Goal: Obtain resource: Download file/media

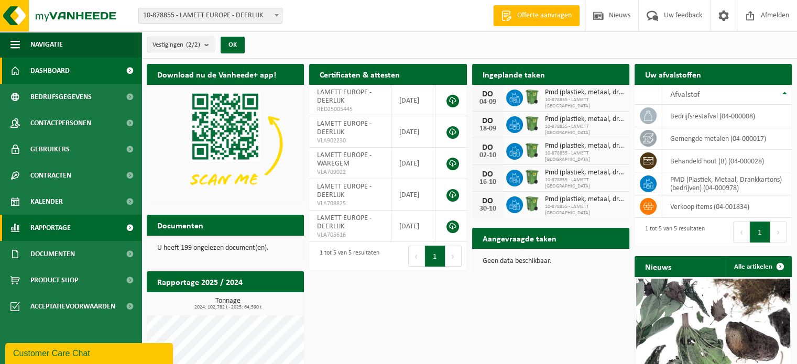
click at [81, 229] on link "Rapportage" at bounding box center [71, 228] width 142 height 26
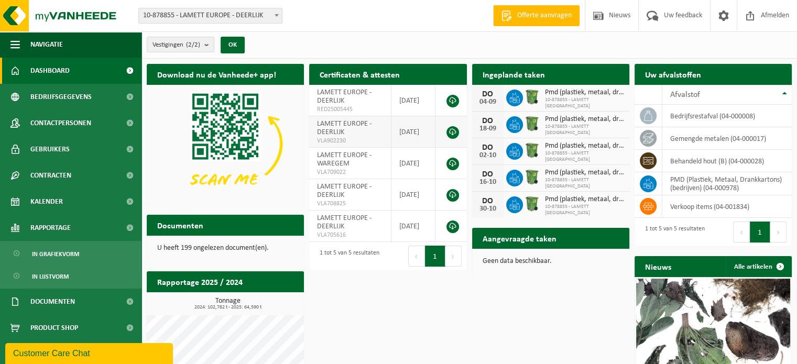
click at [357, 130] on td "LAMETT EUROPE - DEERLIJK VLA902230" at bounding box center [350, 131] width 82 height 31
click at [455, 130] on link at bounding box center [453, 132] width 13 height 13
click at [241, 283] on h2 "Rapportage 2025 / 2024" at bounding box center [200, 282] width 106 height 20
click at [214, 284] on h2 "Rapportage 2025 / 2024" at bounding box center [200, 282] width 106 height 20
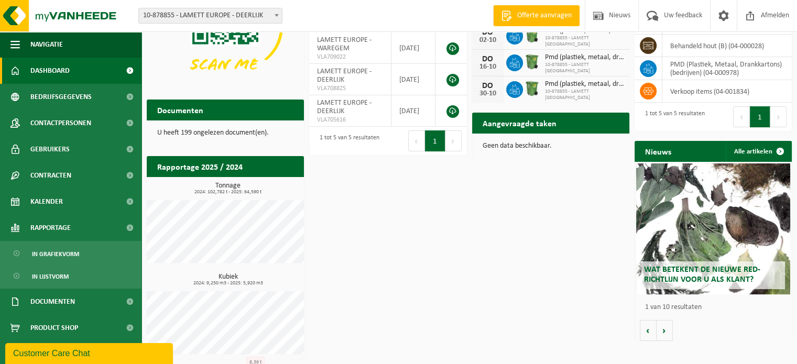
click at [236, 182] on h3 "Tonnage 2024: 102,782 t - 2025: 64,590 t" at bounding box center [228, 188] width 152 height 13
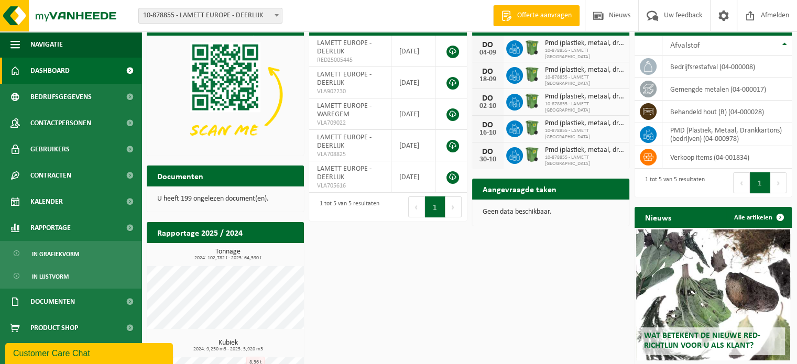
scroll to position [0, 0]
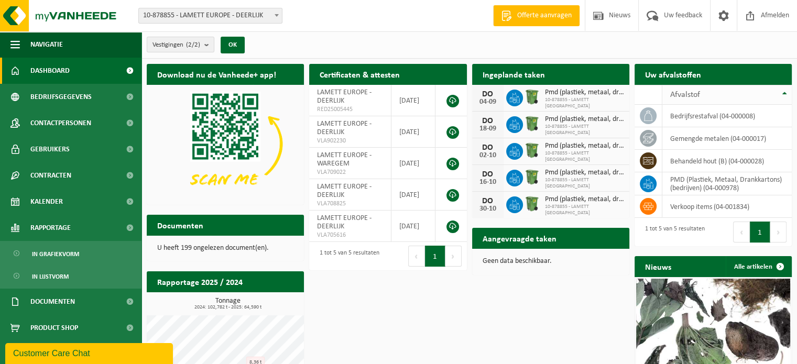
click at [788, 92] on th "Afvalstof" at bounding box center [728, 95] width 130 height 20
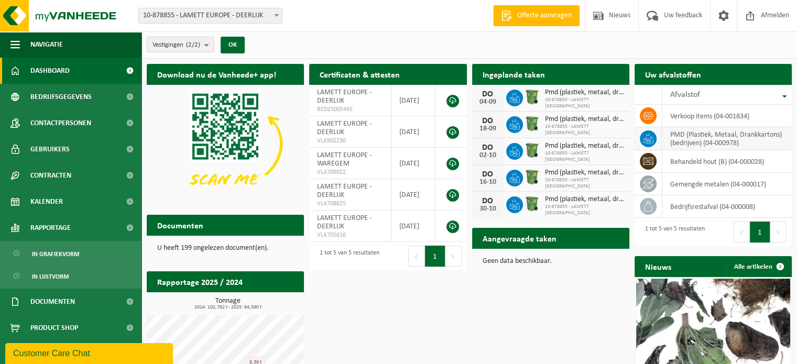
click at [706, 139] on td "PMD (Plastiek, Metaal, Drankkartons) (bedrijven) (04-000978)" at bounding box center [728, 138] width 130 height 23
click at [643, 140] on icon at bounding box center [648, 139] width 10 height 10
click at [216, 279] on h2 "Rapportage 2025 / 2024" at bounding box center [200, 282] width 106 height 20
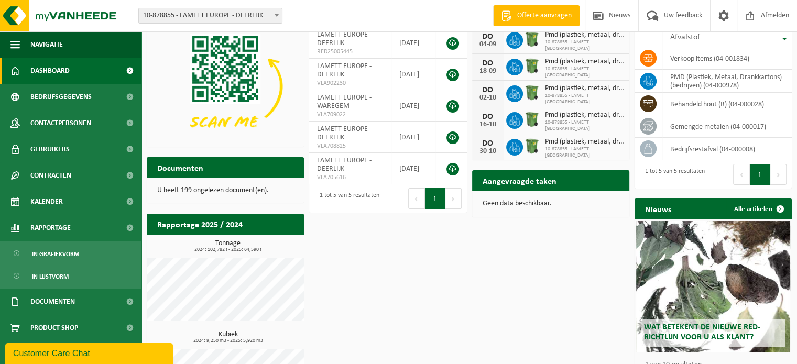
scroll to position [115, 0]
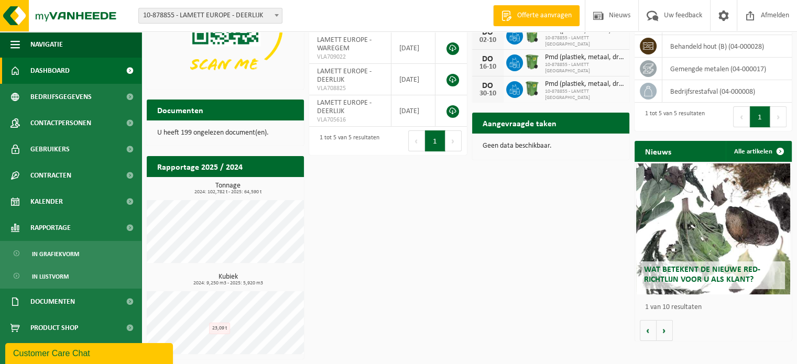
click at [224, 167] on h2 "Rapportage 2025 / 2024" at bounding box center [200, 166] width 106 height 20
click at [342, 281] on div "Download nu de Vanheede+ app! Verberg Certificaten & attesten Bekijk uw certifi…" at bounding box center [469, 154] width 651 height 422
click at [78, 301] on link "Documenten" at bounding box center [71, 302] width 142 height 26
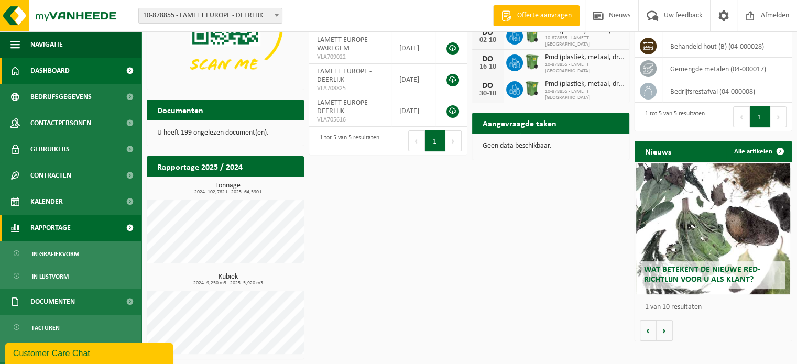
click at [77, 229] on link "Rapportage" at bounding box center [71, 228] width 142 height 26
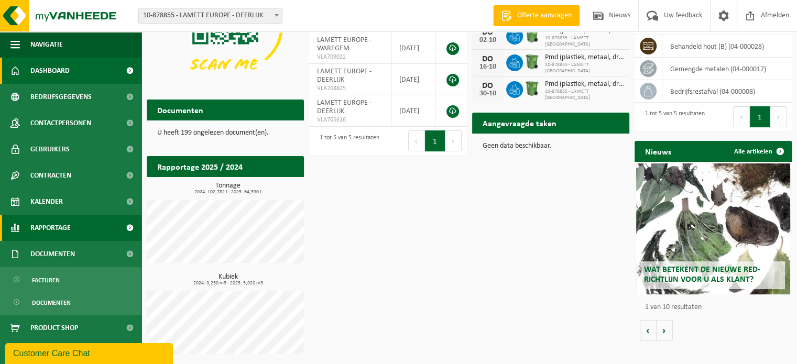
click at [59, 233] on span "Rapportage" at bounding box center [50, 228] width 40 height 26
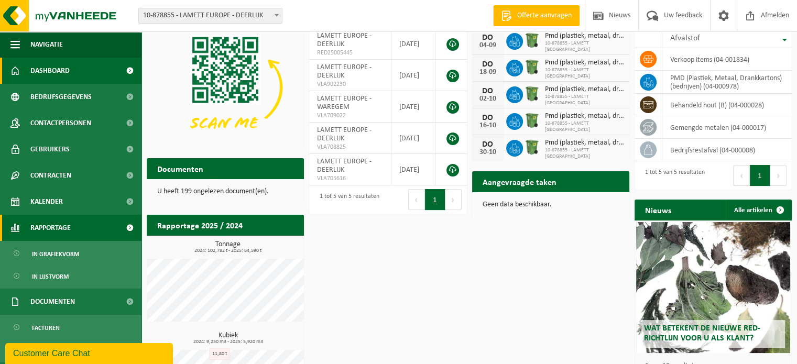
scroll to position [0, 0]
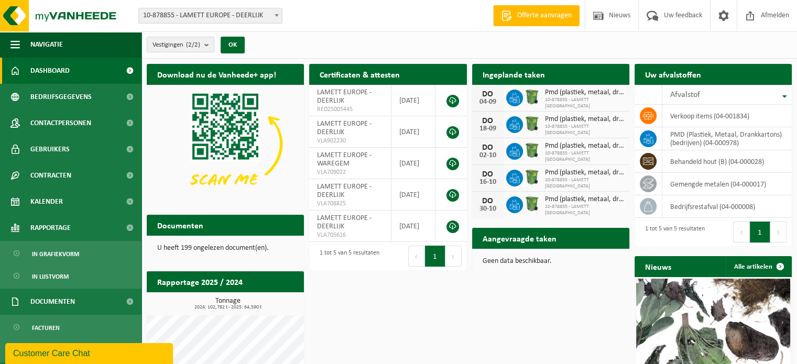
click at [275, 15] on span at bounding box center [277, 15] width 10 height 14
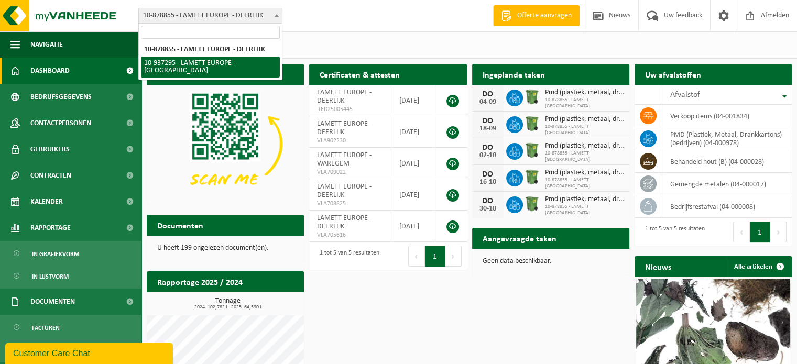
select select "137487"
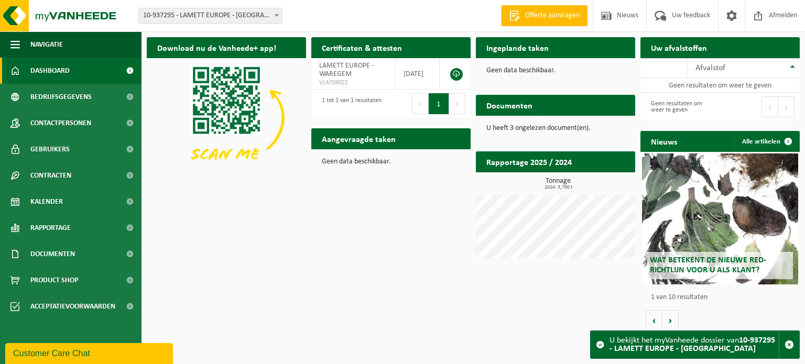
click at [279, 15] on span at bounding box center [277, 15] width 10 height 14
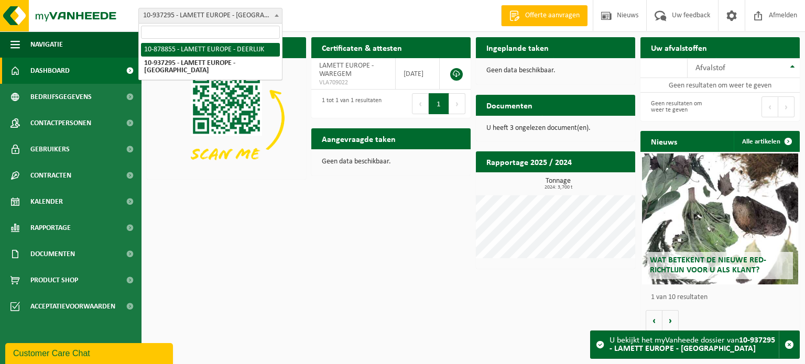
select select "111659"
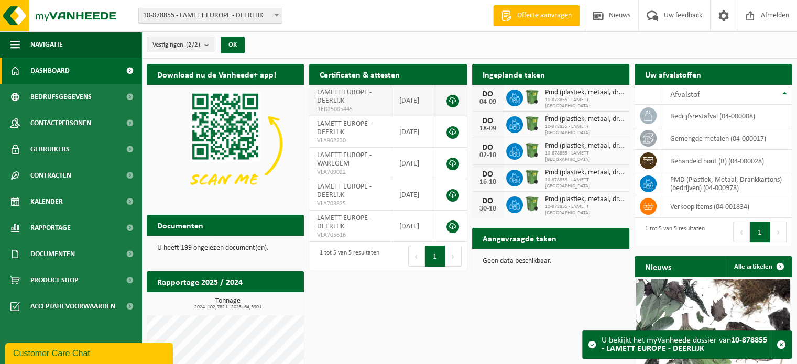
click at [355, 104] on td "LAMETT EUROPE - DEERLIJK RED25005445" at bounding box center [350, 100] width 82 height 31
click at [451, 131] on link at bounding box center [453, 132] width 13 height 13
click at [694, 94] on span "Afvalstof" at bounding box center [686, 95] width 30 height 8
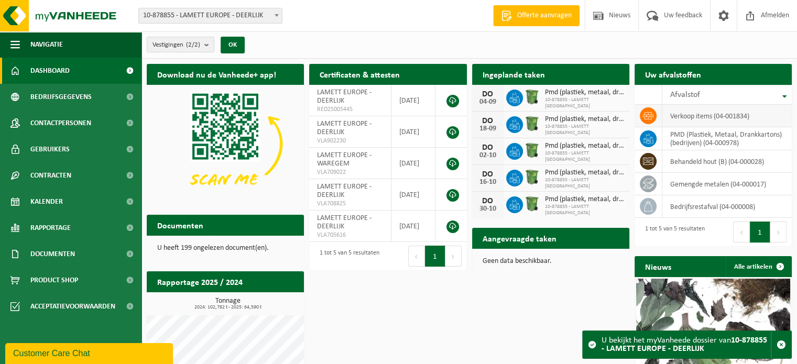
click at [687, 122] on td "verkoop items (04-001834)" at bounding box center [728, 116] width 130 height 23
click at [684, 136] on td "PMD (Plastiek, Metaal, Drankkartons) (bedrijven) (04-000978)" at bounding box center [728, 138] width 130 height 23
click at [648, 142] on icon at bounding box center [648, 139] width 10 height 10
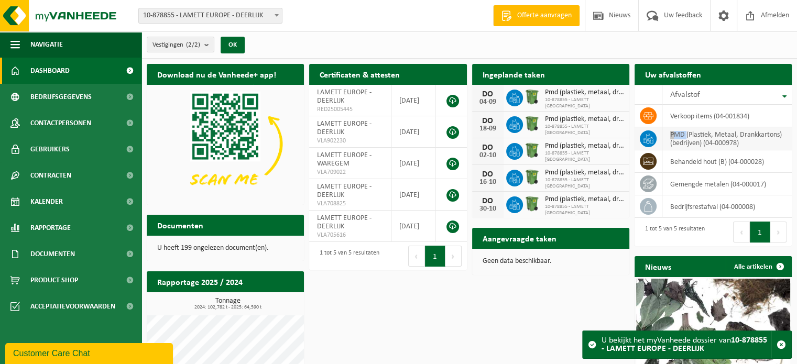
click at [648, 142] on icon at bounding box center [648, 139] width 10 height 10
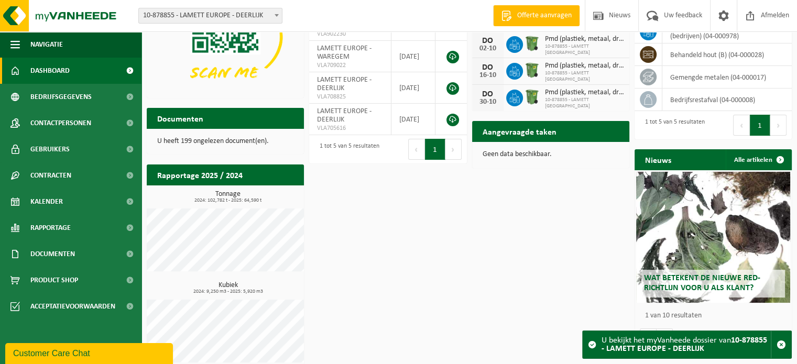
scroll to position [115, 0]
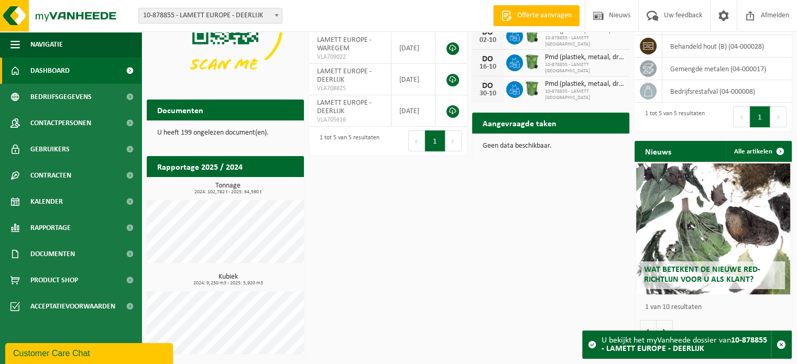
click at [199, 157] on h2 "Rapportage 2025 / 2024" at bounding box center [200, 166] width 106 height 20
click at [199, 115] on h2 "Documenten" at bounding box center [180, 110] width 67 height 20
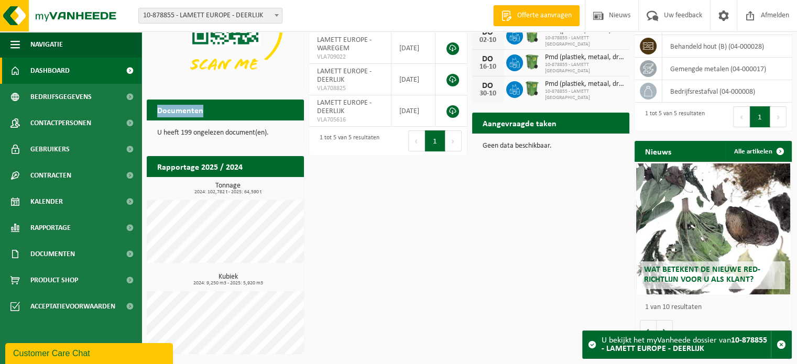
click at [199, 115] on h2 "Documenten" at bounding box center [180, 110] width 67 height 20
click at [191, 172] on h2 "Rapportage 2025 / 2024" at bounding box center [200, 166] width 106 height 20
click at [543, 309] on div "Download nu de Vanheede+ app! Verberg Certificaten & attesten Bekijk uw certifi…" at bounding box center [469, 154] width 651 height 422
click at [780, 346] on span "button" at bounding box center [781, 344] width 9 height 9
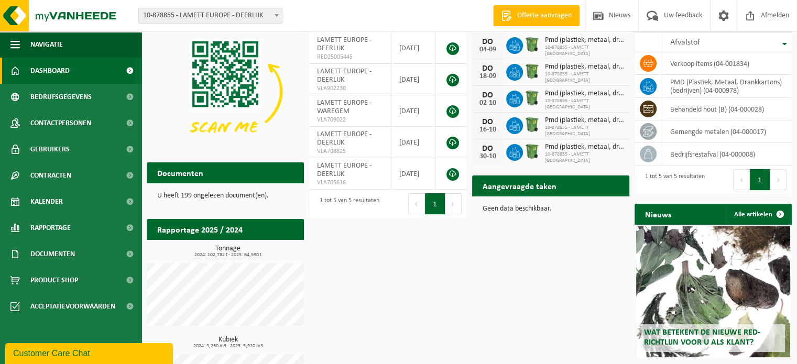
scroll to position [0, 0]
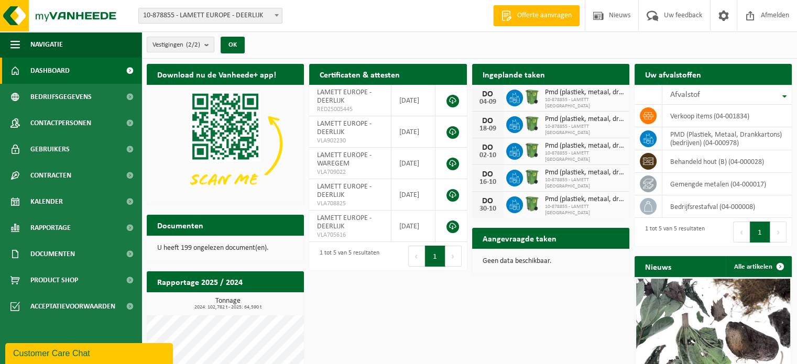
click at [569, 102] on span "10-878855 - LAMETT EUROPE" at bounding box center [584, 103] width 79 height 13
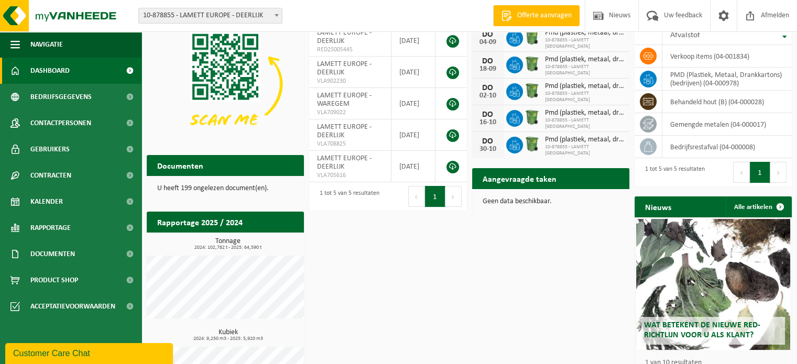
scroll to position [115, 0]
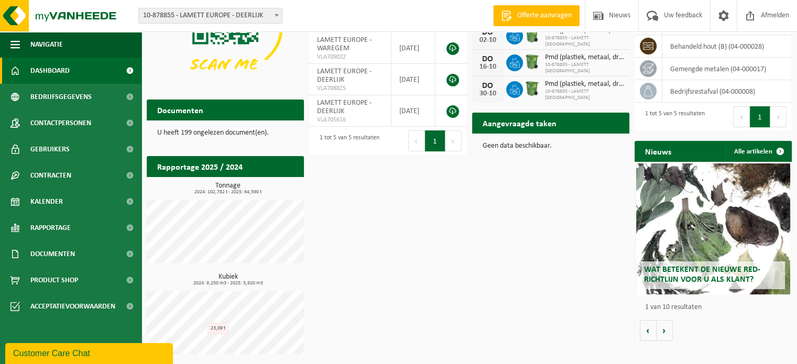
click at [220, 167] on h2 "Rapportage 2025 / 2024" at bounding box center [200, 166] width 106 height 20
click at [124, 224] on span at bounding box center [130, 228] width 24 height 26
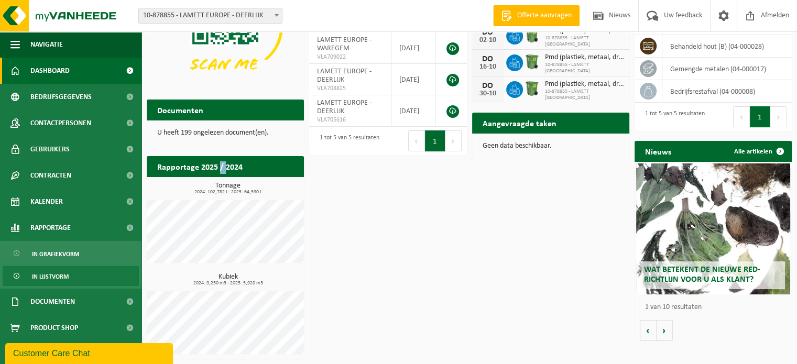
click at [18, 276] on span at bounding box center [17, 277] width 8 height 20
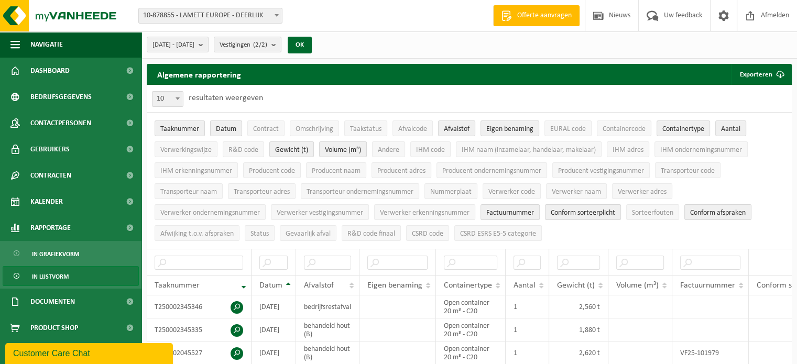
click at [228, 126] on span "Datum" at bounding box center [226, 129] width 20 height 8
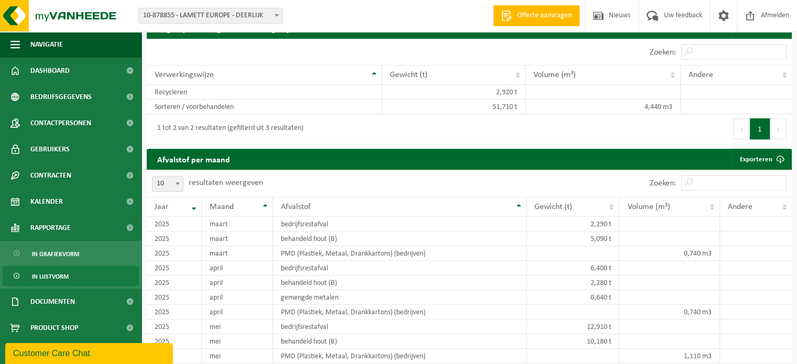
scroll to position [682, 0]
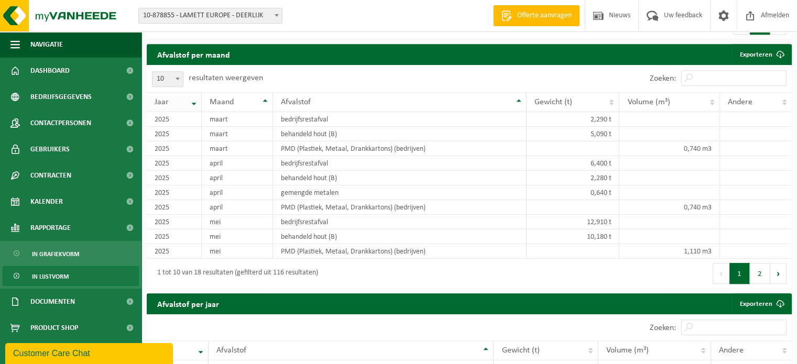
click at [191, 107] on th "Jaar" at bounding box center [174, 102] width 55 height 20
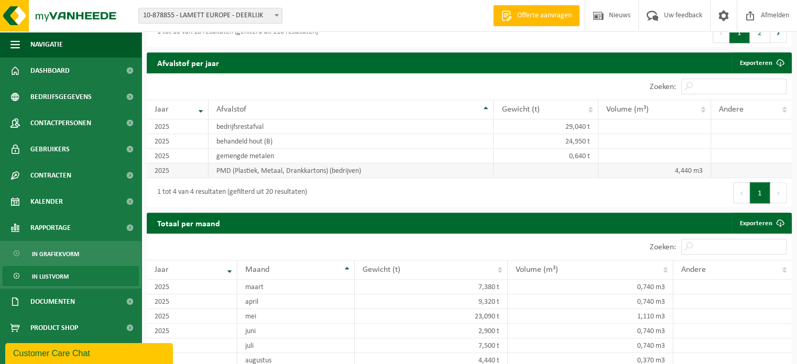
scroll to position [962, 0]
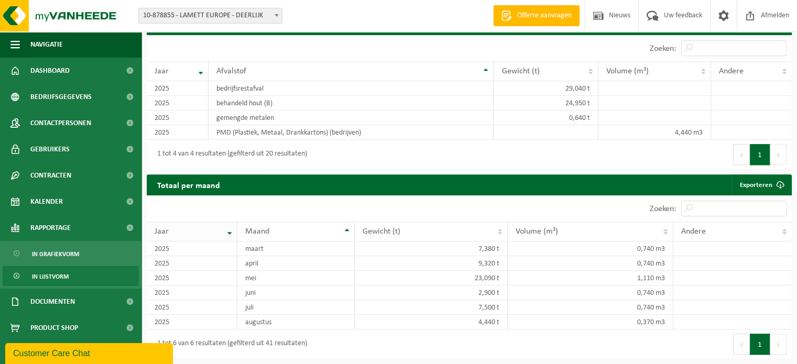
click at [228, 234] on th "Jaar" at bounding box center [192, 232] width 91 height 20
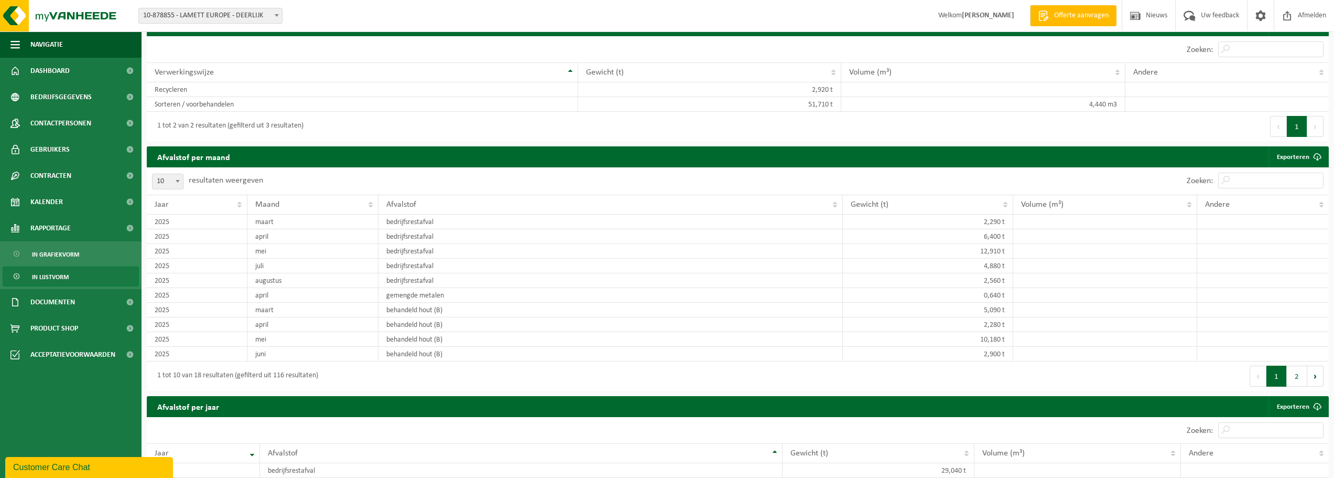
scroll to position [577, 0]
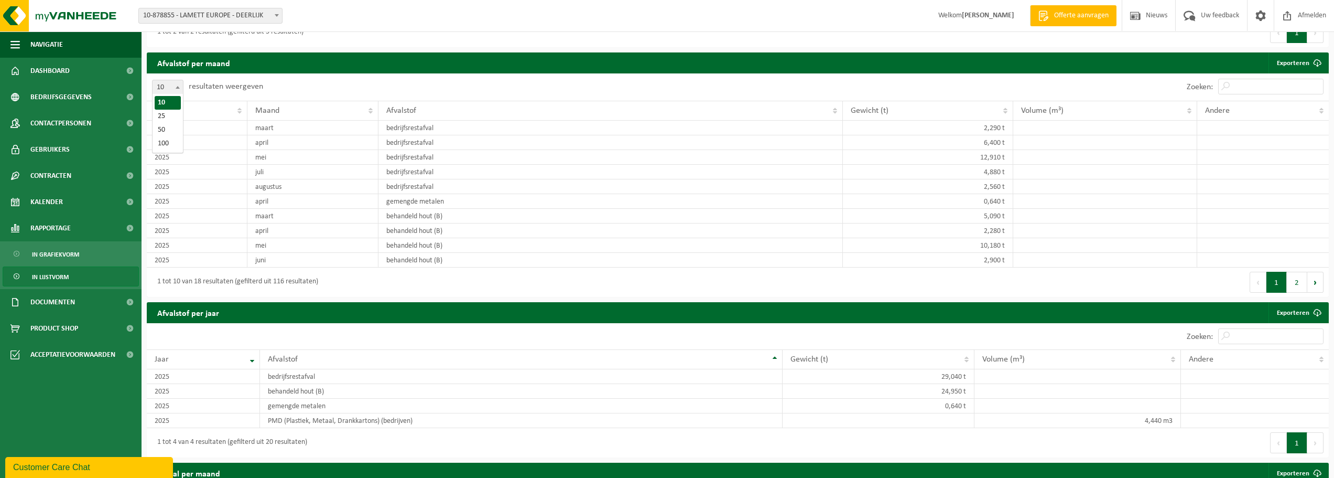
click at [178, 83] on span at bounding box center [177, 87] width 10 height 14
select select "25"
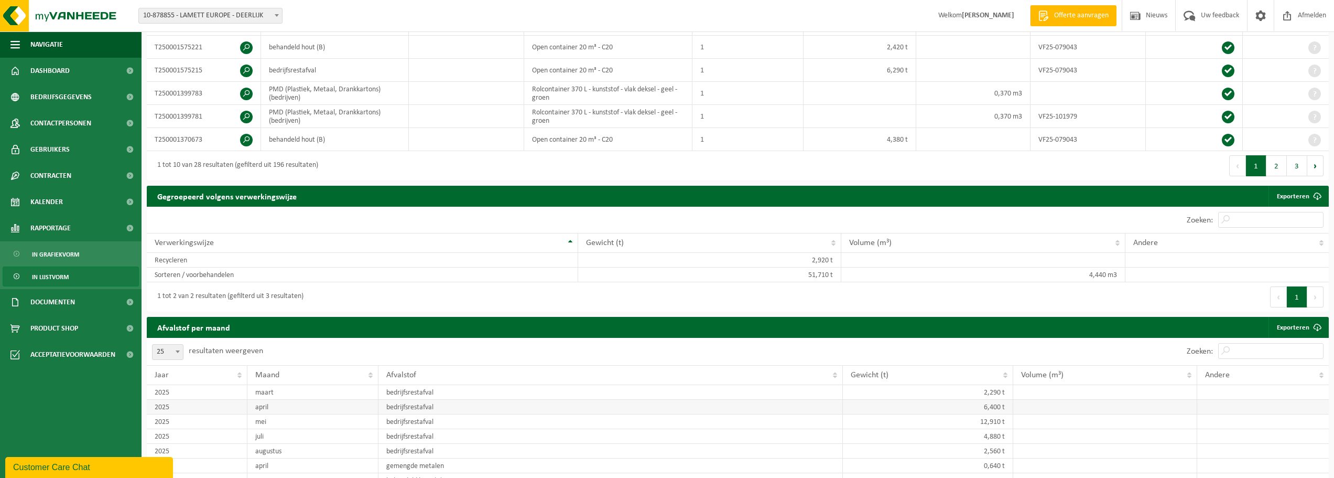
scroll to position [419, 0]
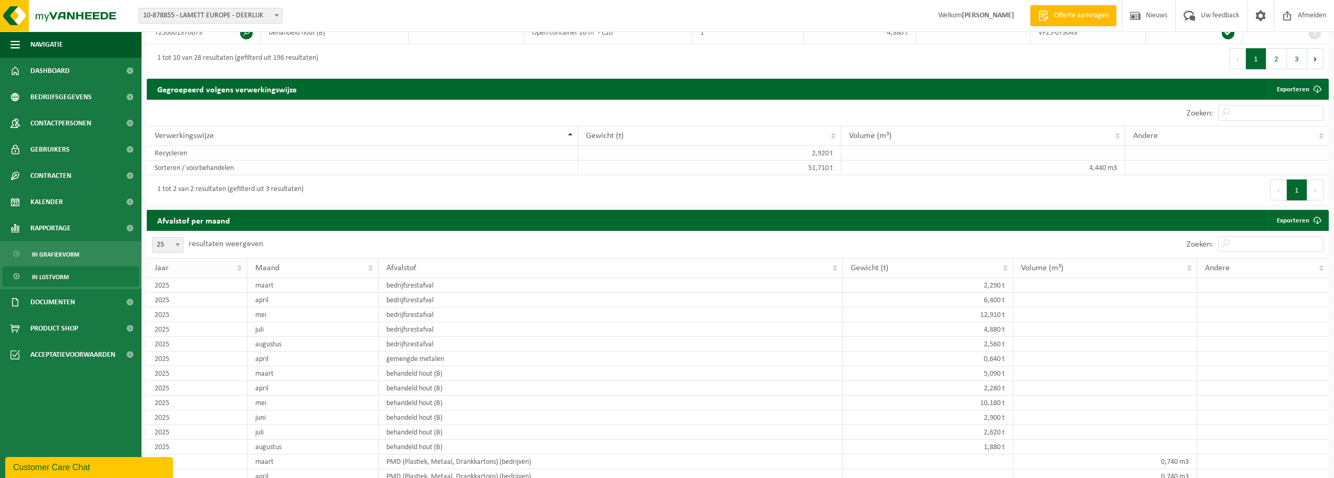
click at [241, 264] on th "Jaar" at bounding box center [197, 268] width 101 height 20
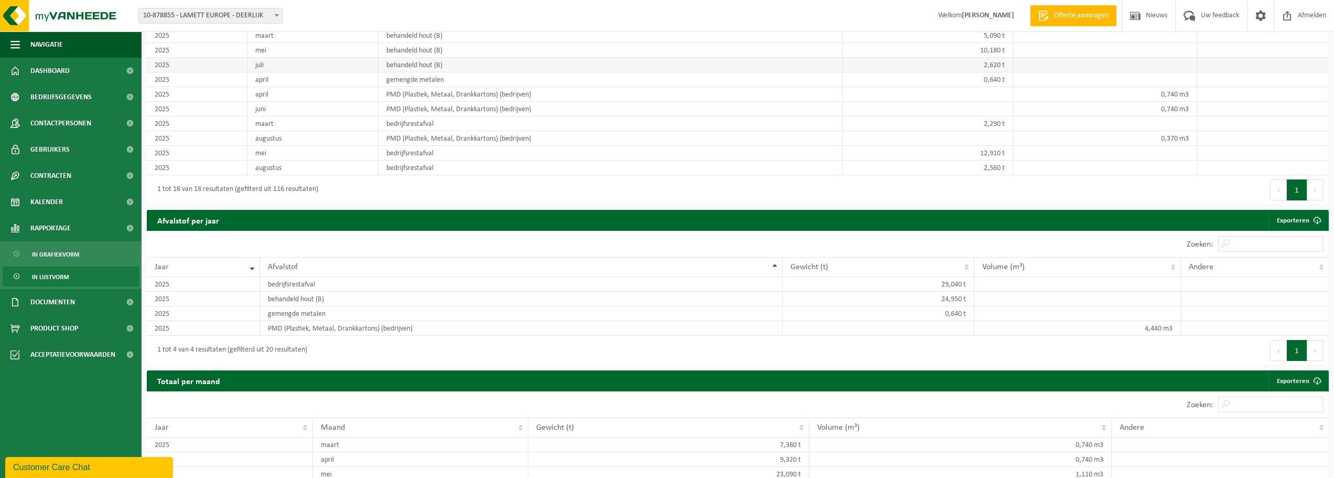
scroll to position [524, 0]
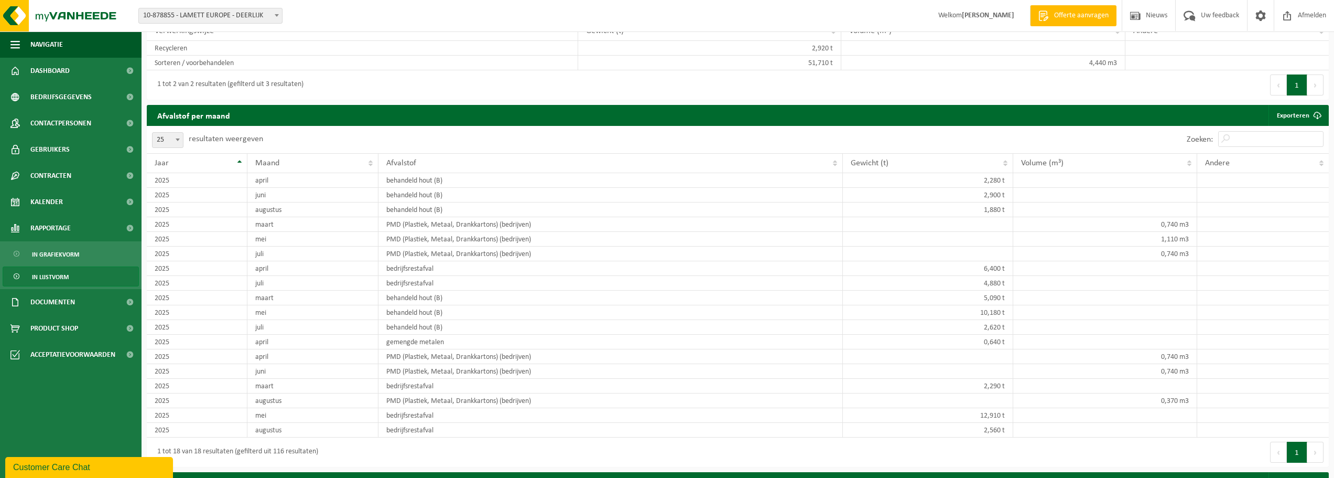
click at [178, 136] on span at bounding box center [177, 140] width 10 height 14
click at [281, 139] on div "10 25 50 100 25 resultaten weergeven" at bounding box center [442, 139] width 591 height 27
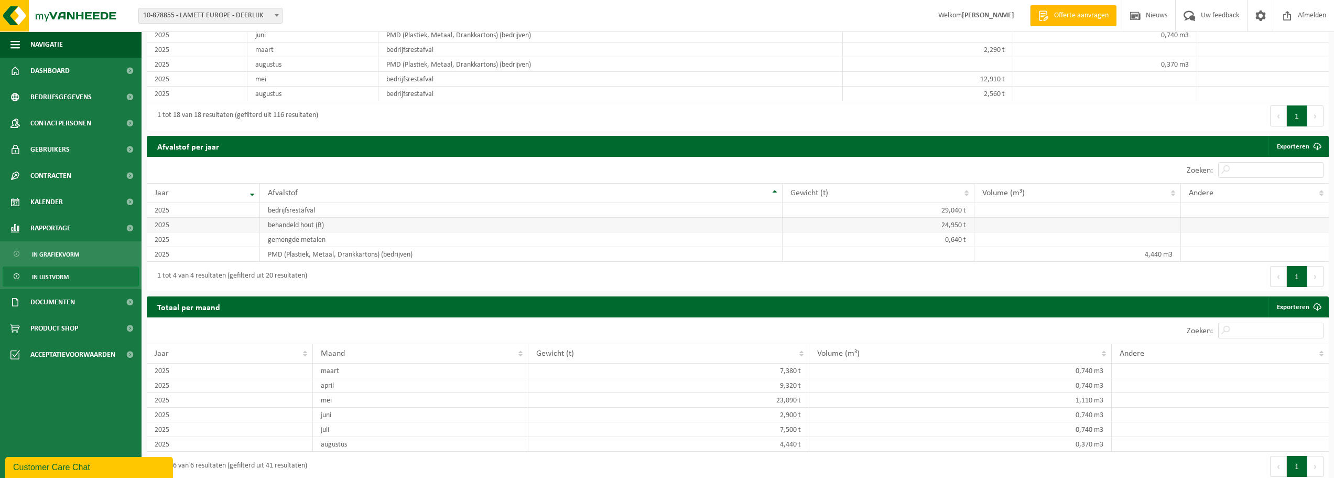
scroll to position [867, 0]
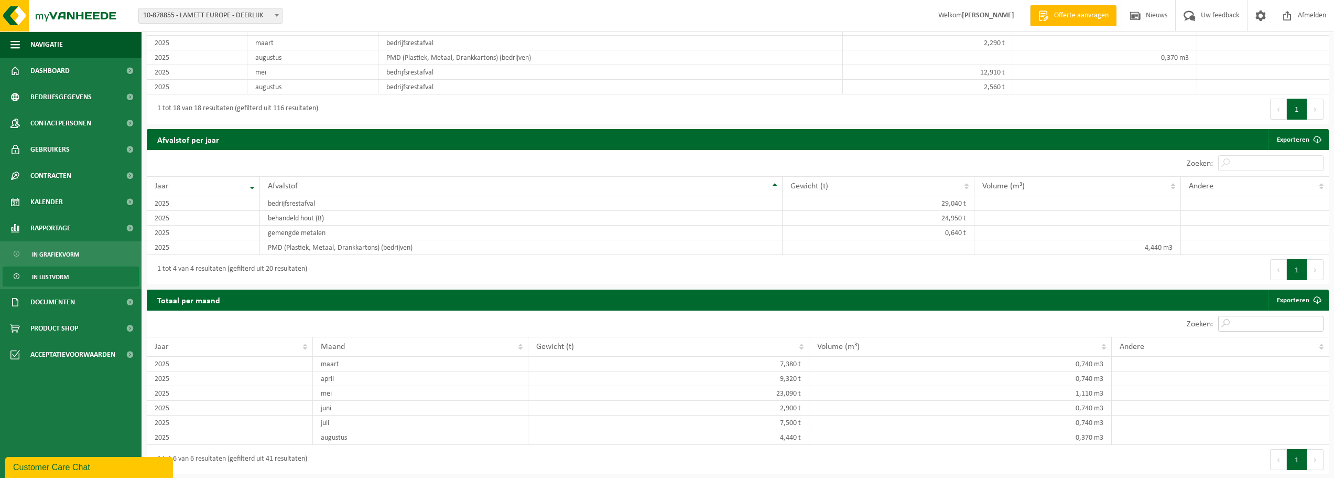
click at [797, 326] on input "Zoeken:" at bounding box center [1270, 324] width 105 height 16
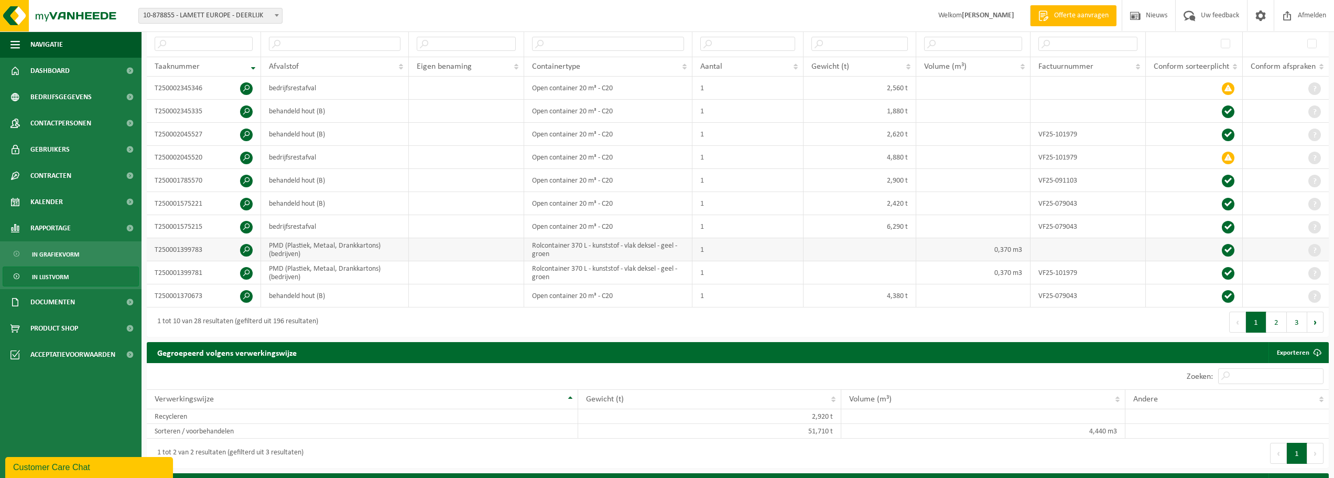
scroll to position [157, 0]
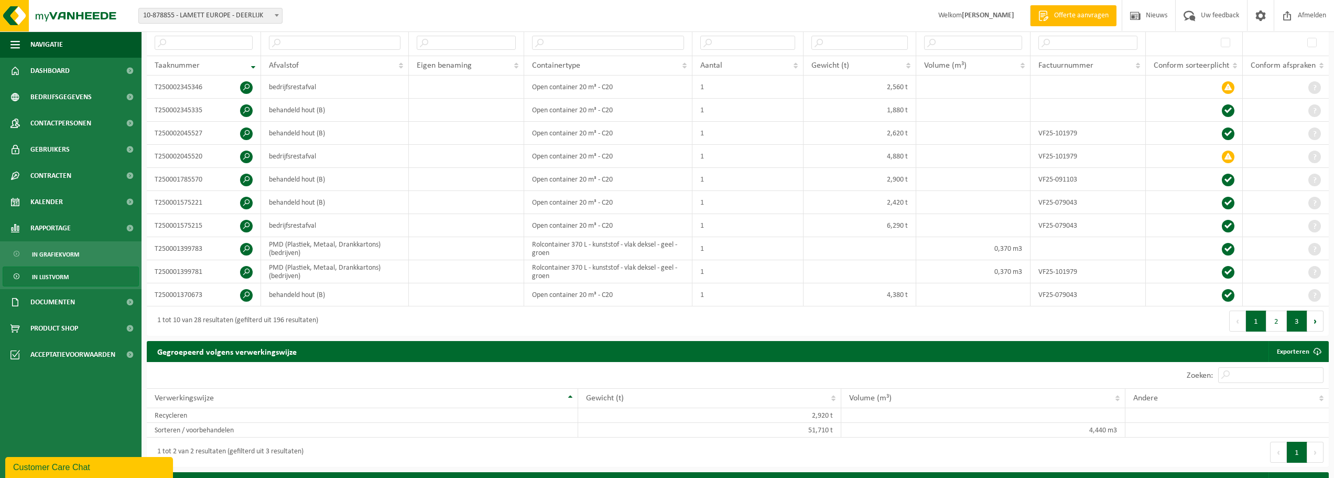
type input "2024"
click at [797, 317] on button "3" at bounding box center [1297, 320] width 20 height 21
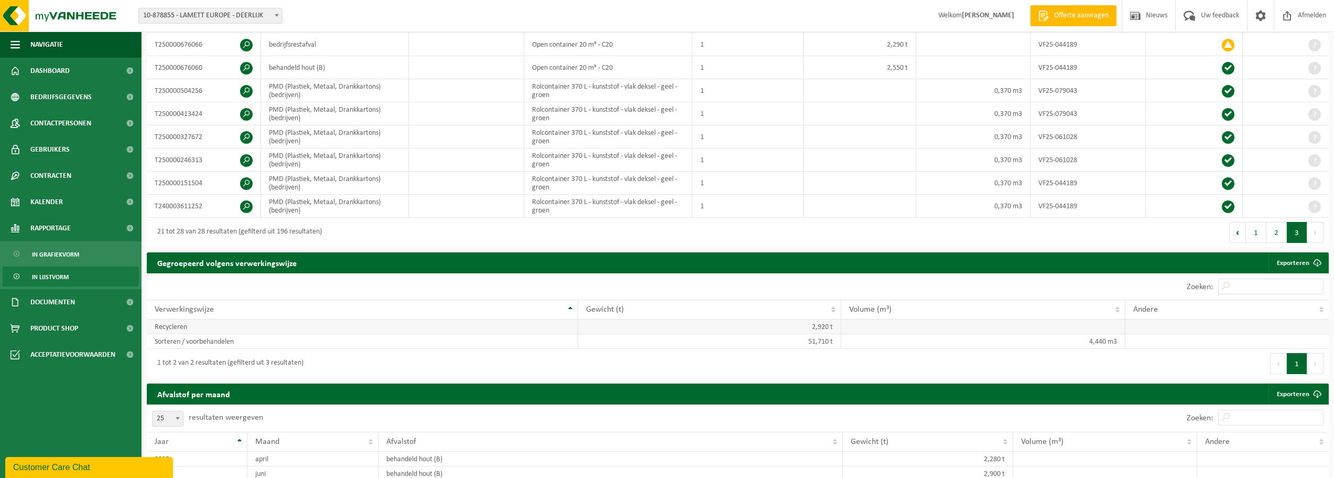
scroll to position [262, 0]
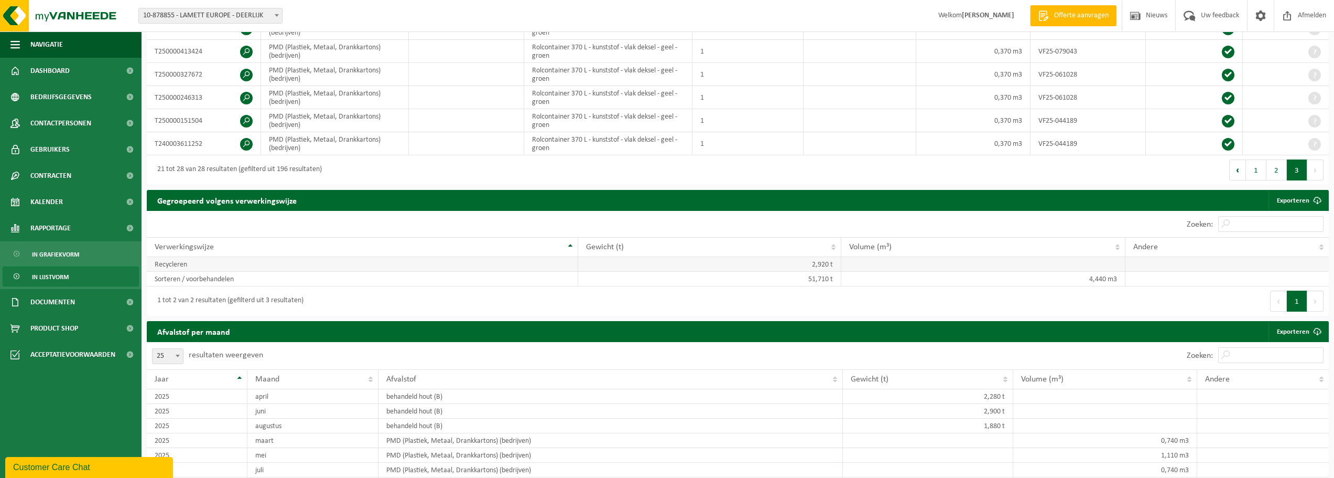
click at [167, 263] on td "Recycleren" at bounding box center [363, 264] width 432 height 15
click at [177, 246] on span "Verwerkingswijze" at bounding box center [184, 247] width 59 height 8
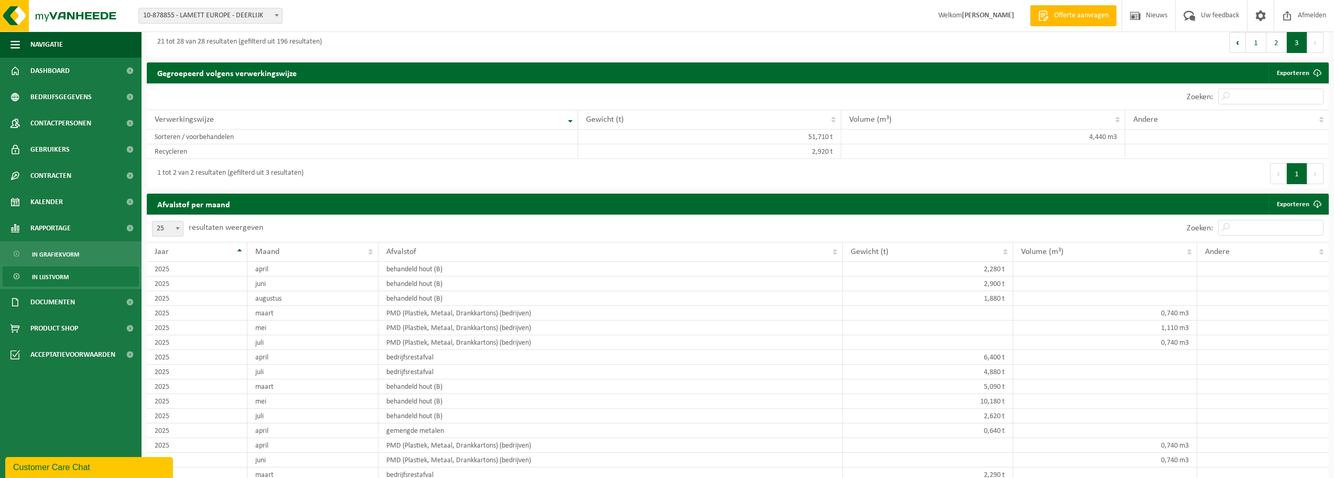
scroll to position [419, 0]
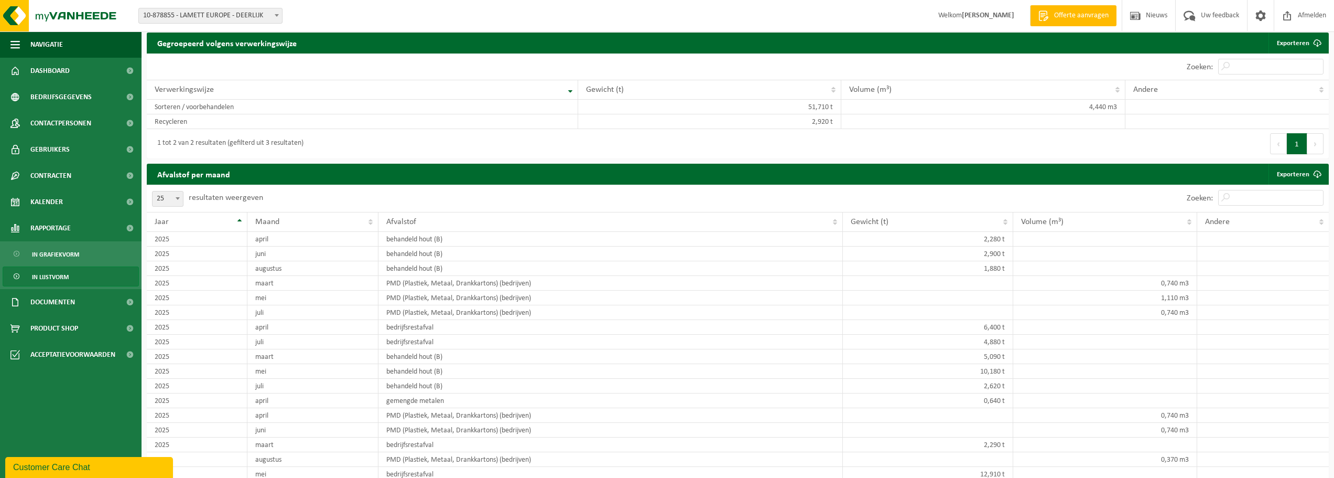
click at [180, 195] on span at bounding box center [177, 198] width 10 height 14
select select "100"
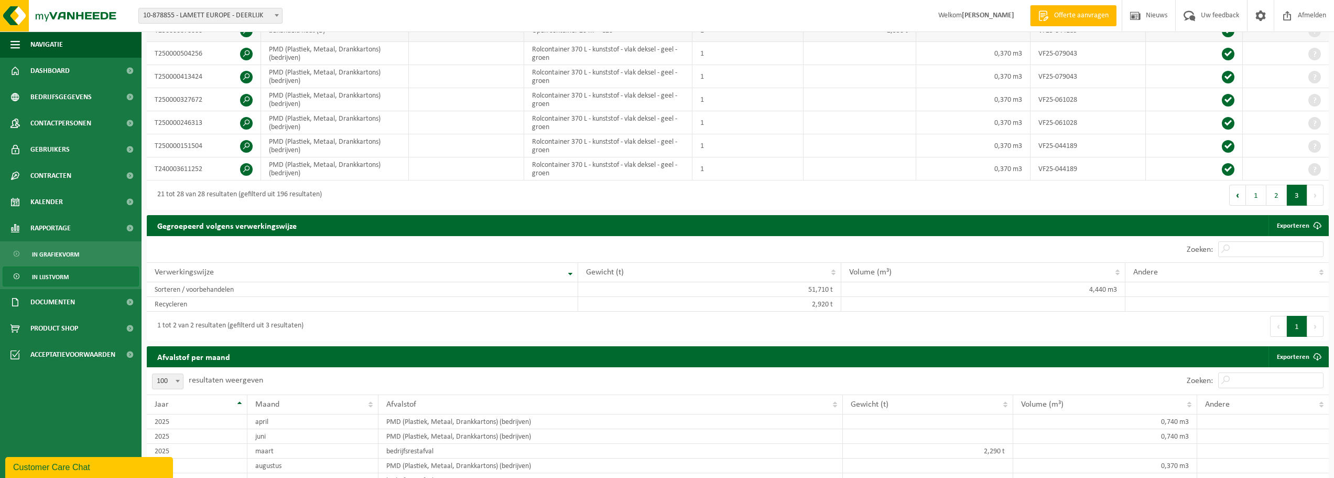
scroll to position [0, 0]
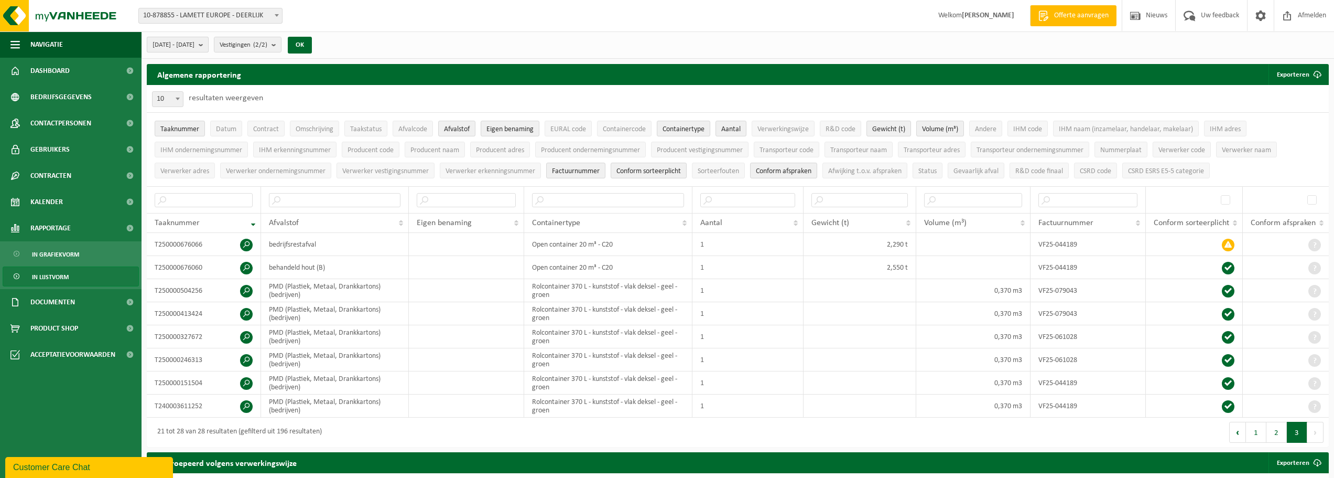
click at [208, 46] on b "submit" at bounding box center [203, 44] width 9 height 15
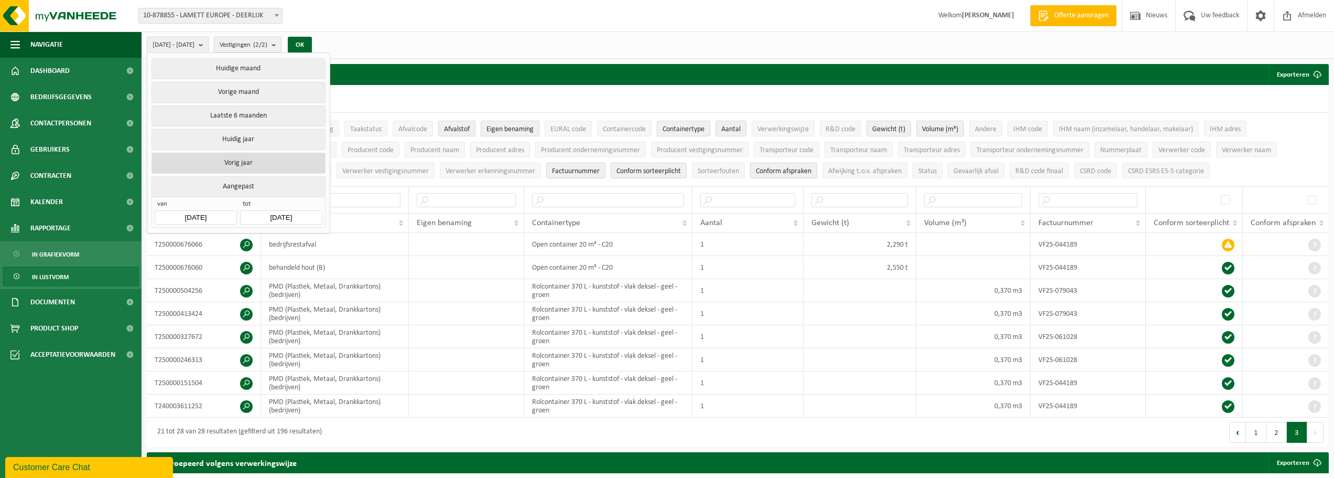
click at [256, 164] on button "Vorig jaar" at bounding box center [239, 163] width 174 height 21
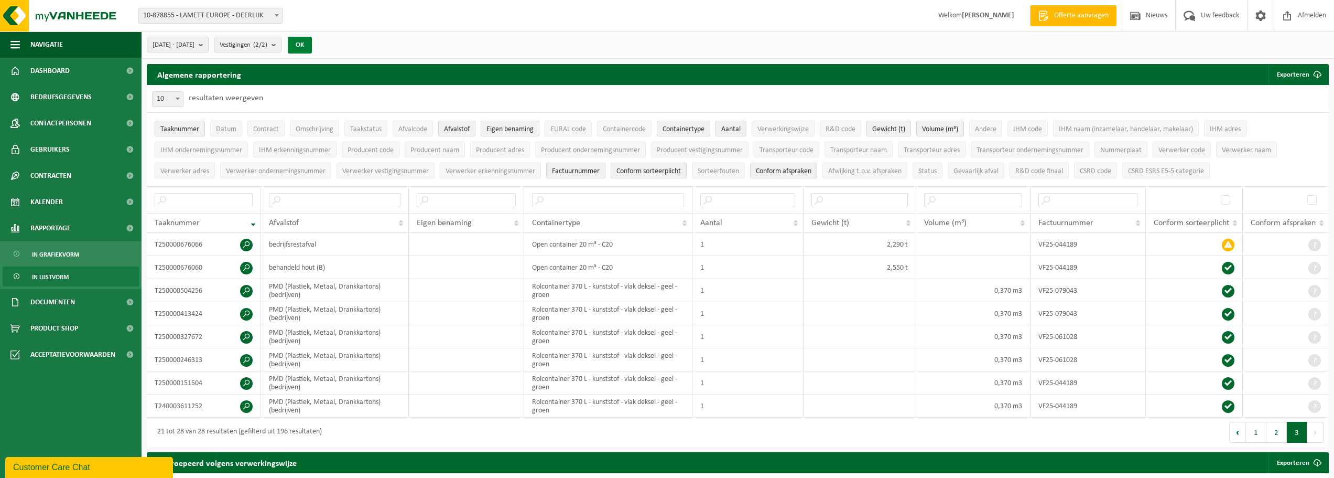
click at [312, 43] on button "OK" at bounding box center [300, 45] width 24 height 17
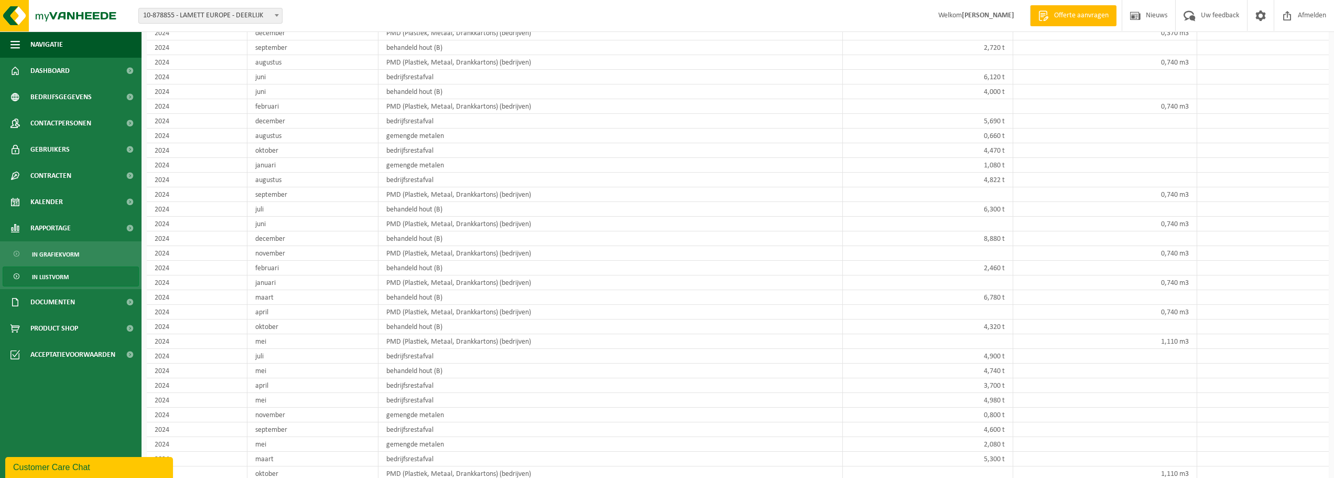
scroll to position [577, 0]
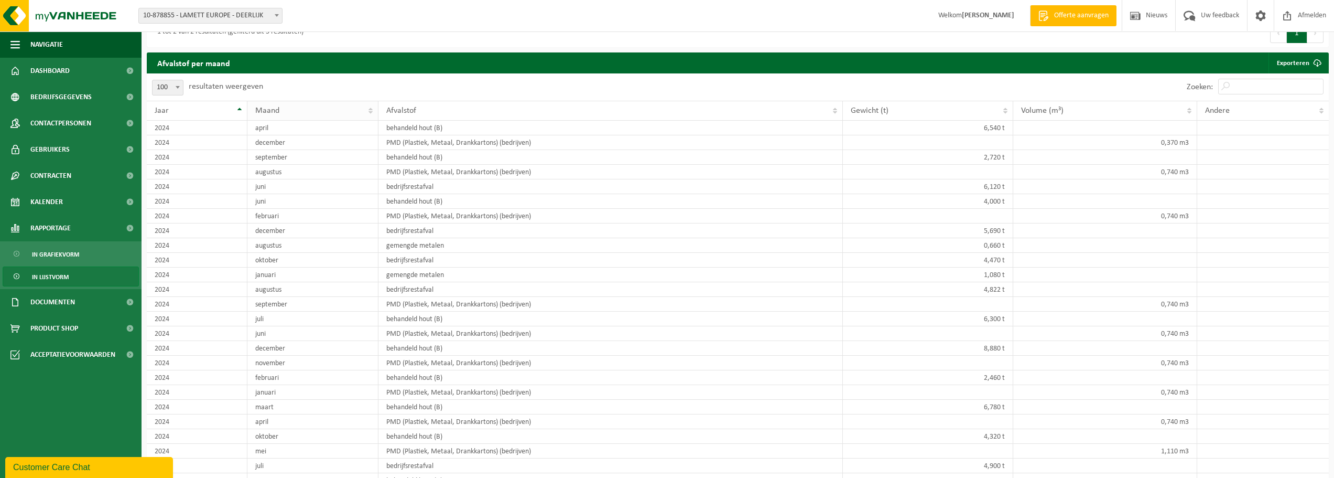
click at [370, 111] on th "Maand" at bounding box center [312, 111] width 131 height 20
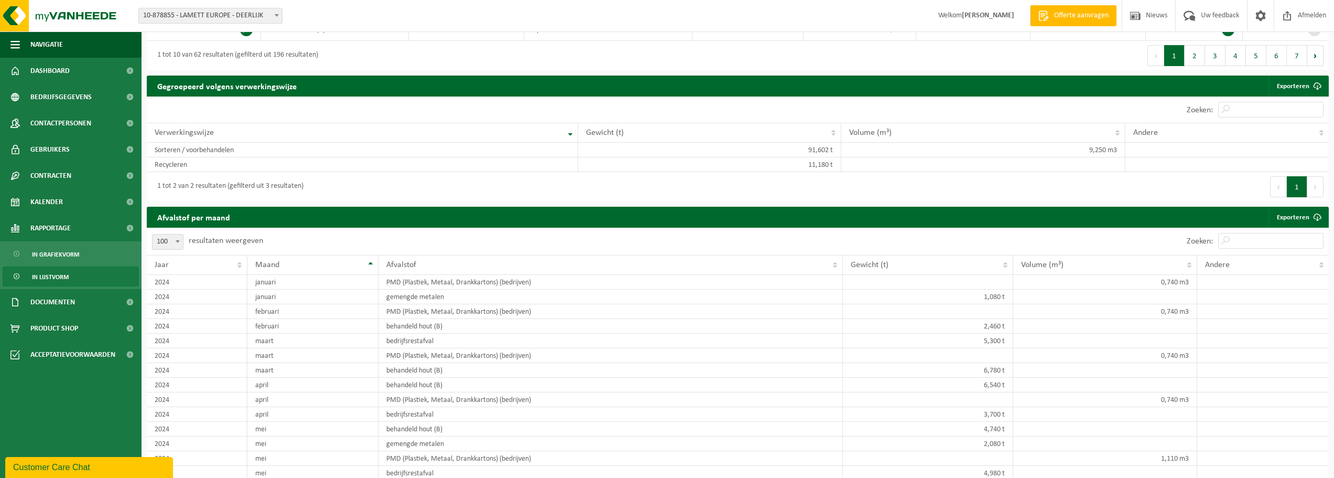
scroll to position [419, 0]
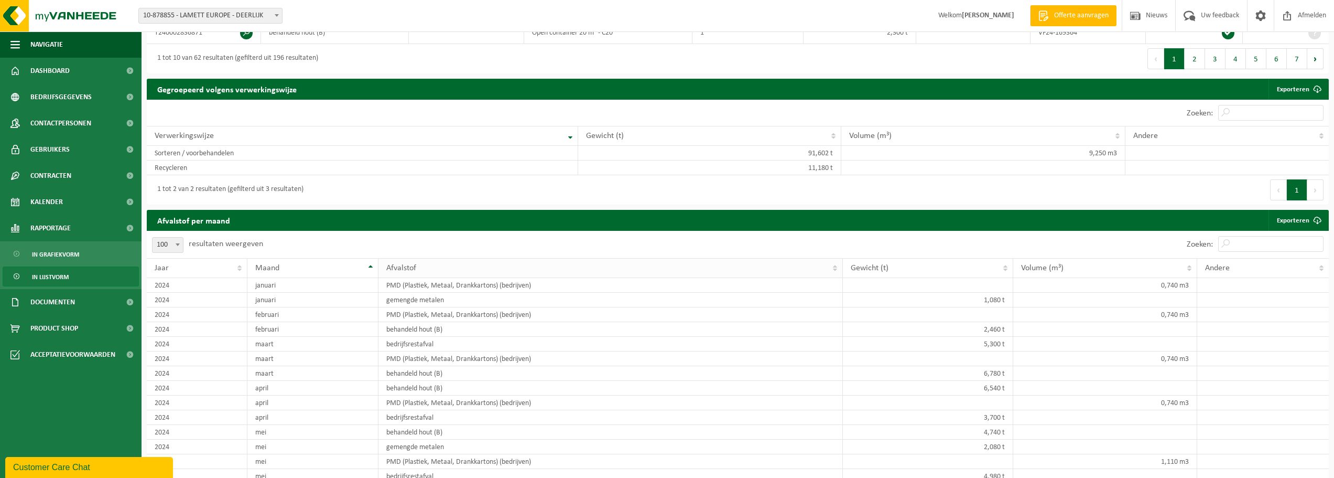
click at [797, 265] on th "Afvalstof" at bounding box center [611, 268] width 465 height 20
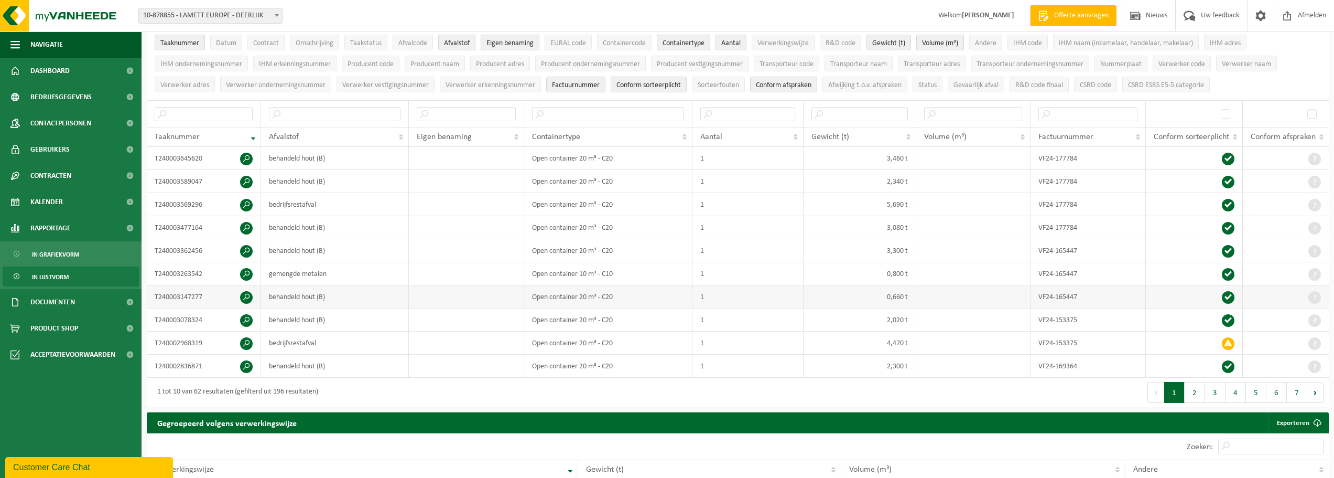
scroll to position [105, 0]
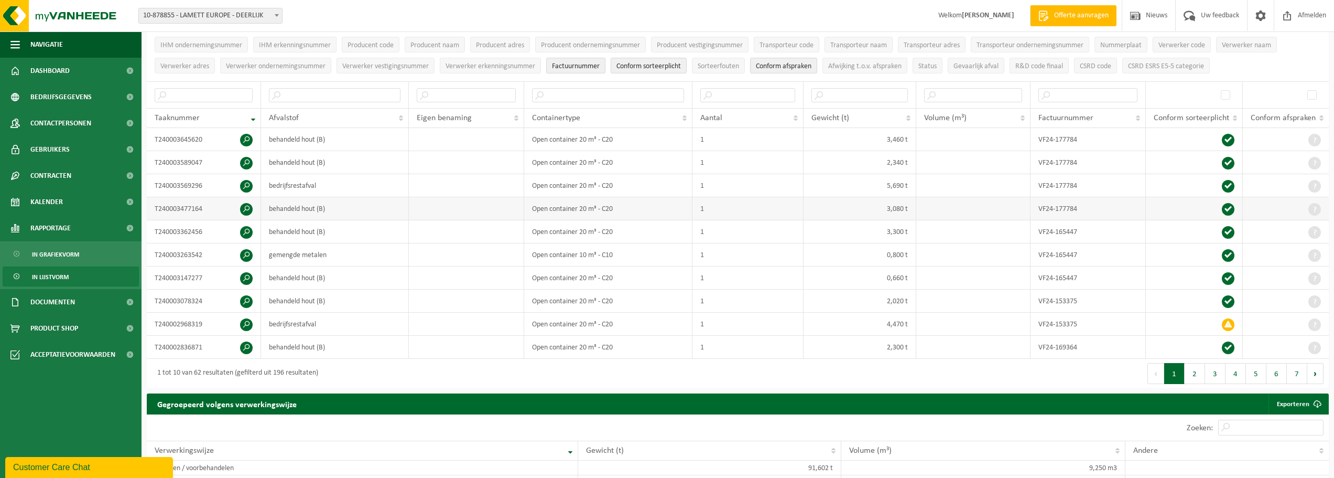
drag, startPoint x: 505, startPoint y: 206, endPoint x: 509, endPoint y: 200, distance: 6.8
click at [505, 206] on td at bounding box center [466, 208] width 115 height 23
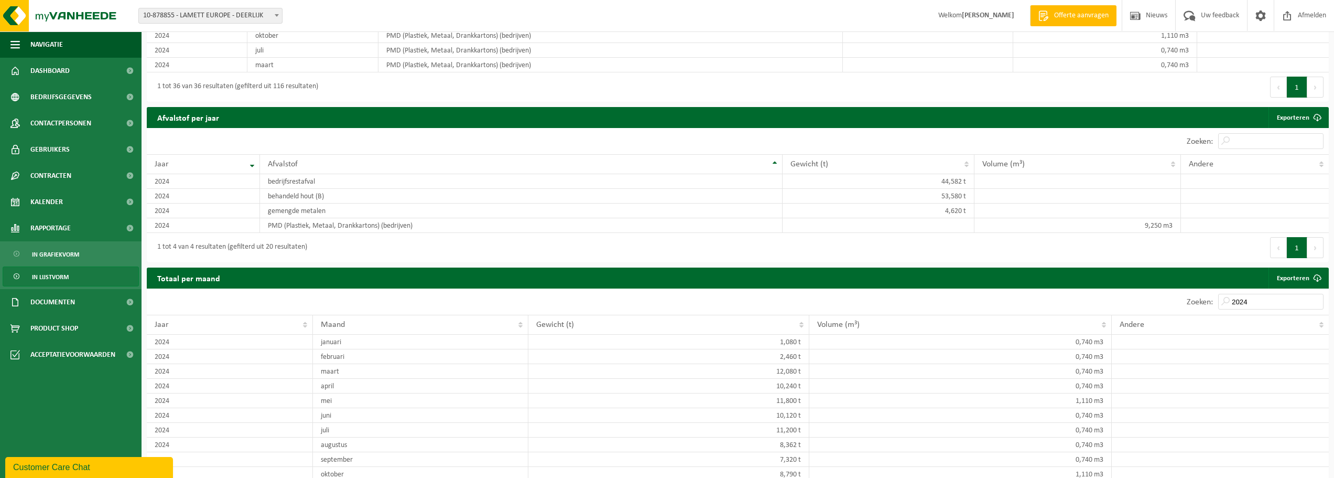
scroll to position [944, 0]
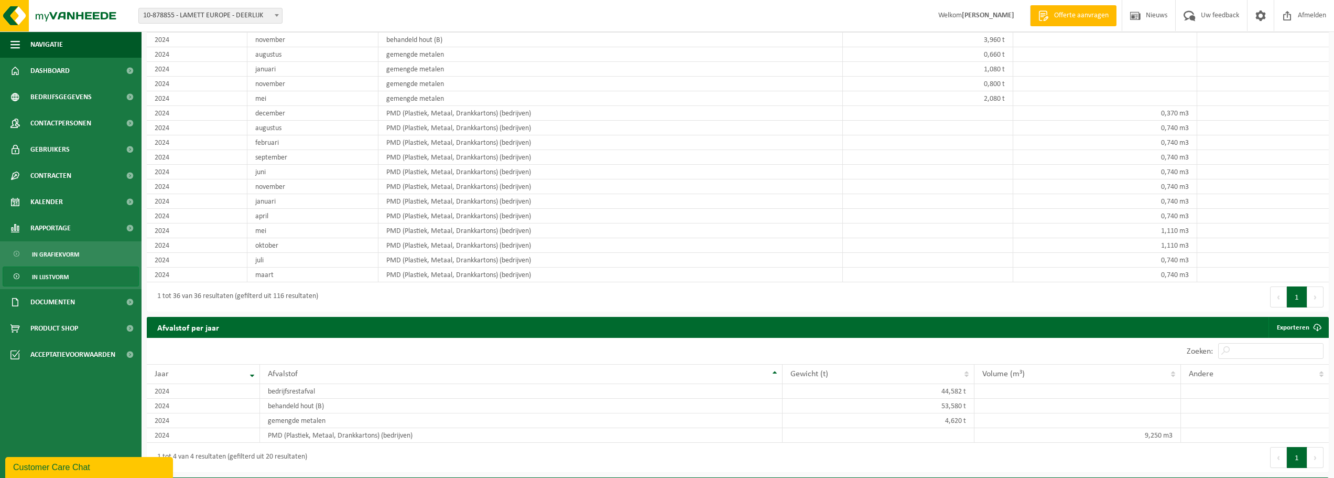
click at [797, 296] on button "Volgende" at bounding box center [1316, 296] width 16 height 21
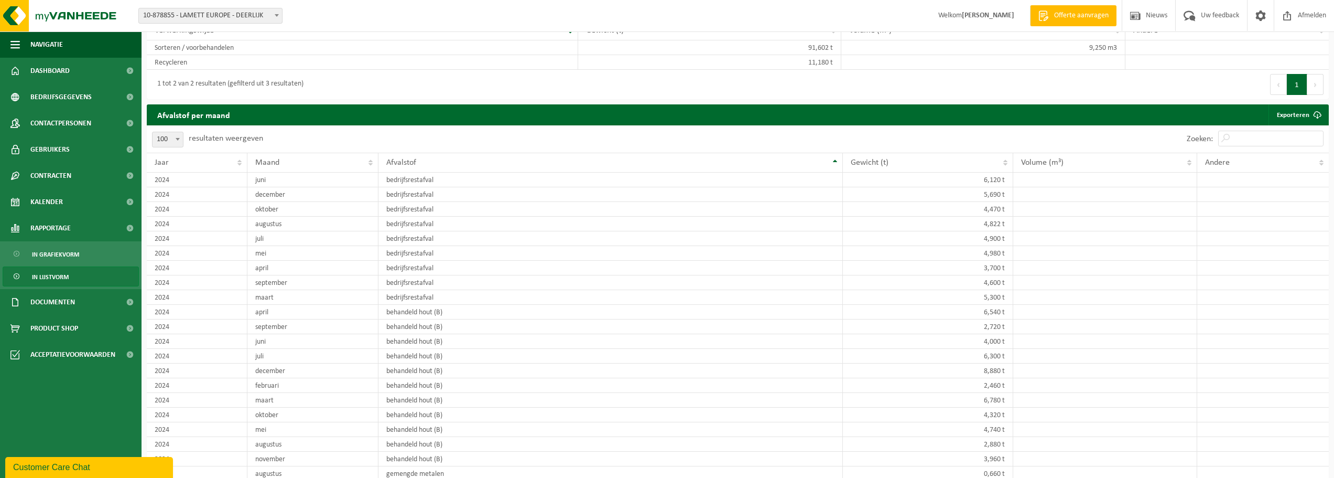
scroll to position [524, 0]
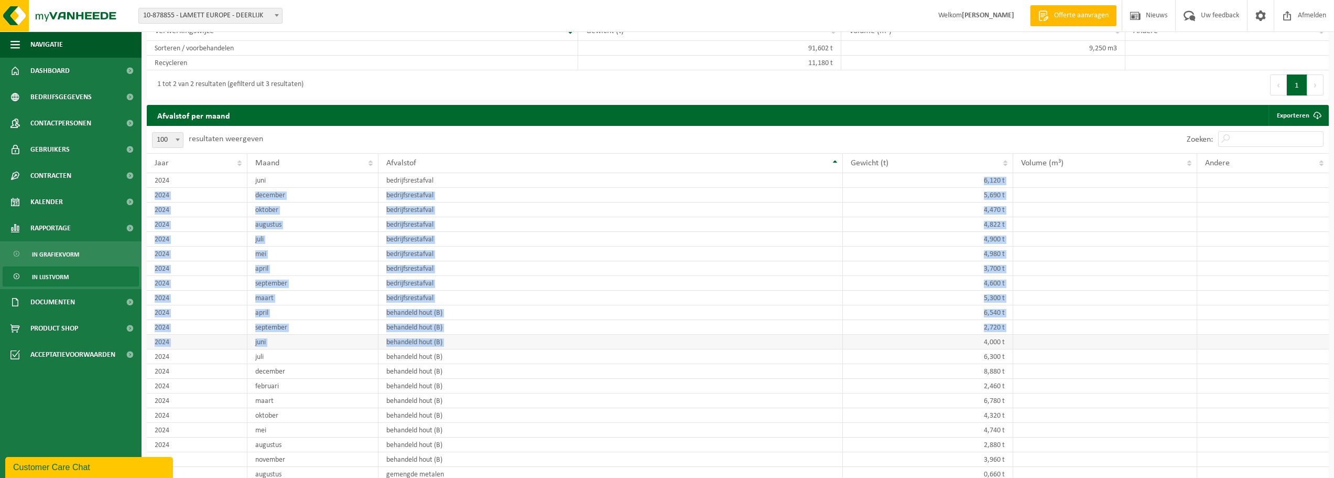
drag, startPoint x: 916, startPoint y: 178, endPoint x: 967, endPoint y: 336, distance: 166.3
click at [797, 336] on tbody "2024 juni bedrijfsrestafval 6,120 t 2024 december bedrijfsrestafval 5,690 t 202…" at bounding box center [738, 437] width 1182 height 529
click at [797, 112] on span at bounding box center [1317, 115] width 21 height 21
click at [797, 333] on tbody "2024 juni bedrijfsrestafval 6,120 t 2024 december bedrijfsrestafval 5,690 t 202…" at bounding box center [738, 437] width 1182 height 529
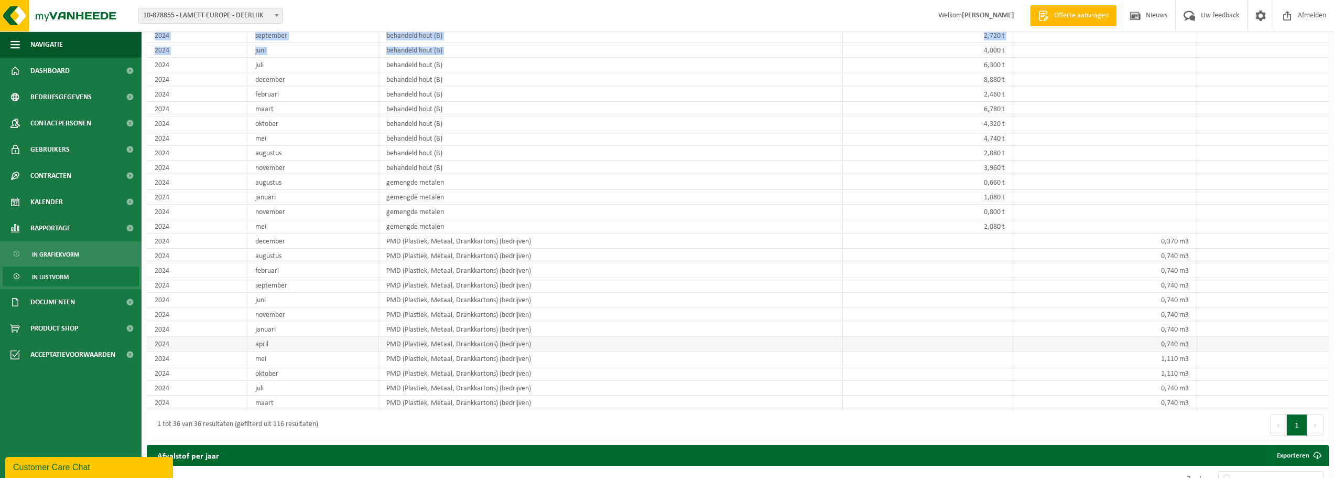
scroll to position [891, 0]
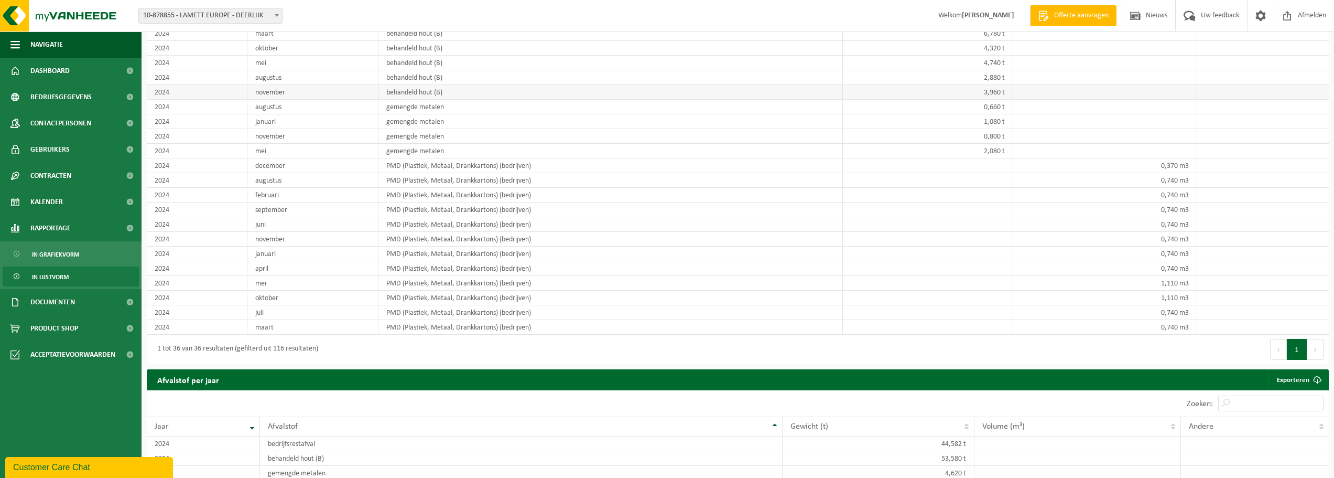
click at [797, 94] on td at bounding box center [1105, 92] width 184 height 15
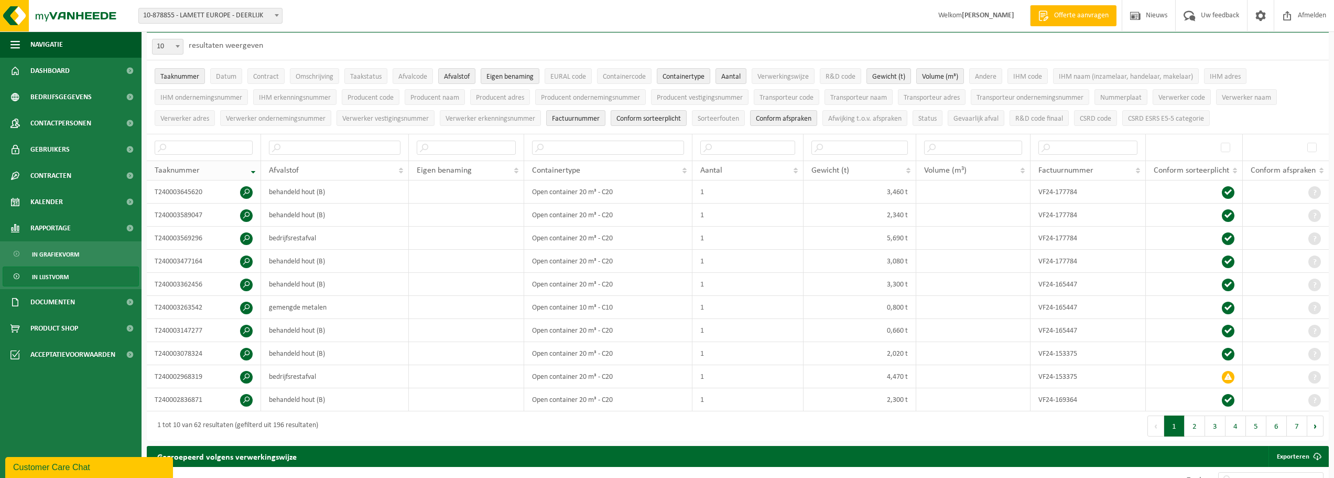
scroll to position [0, 0]
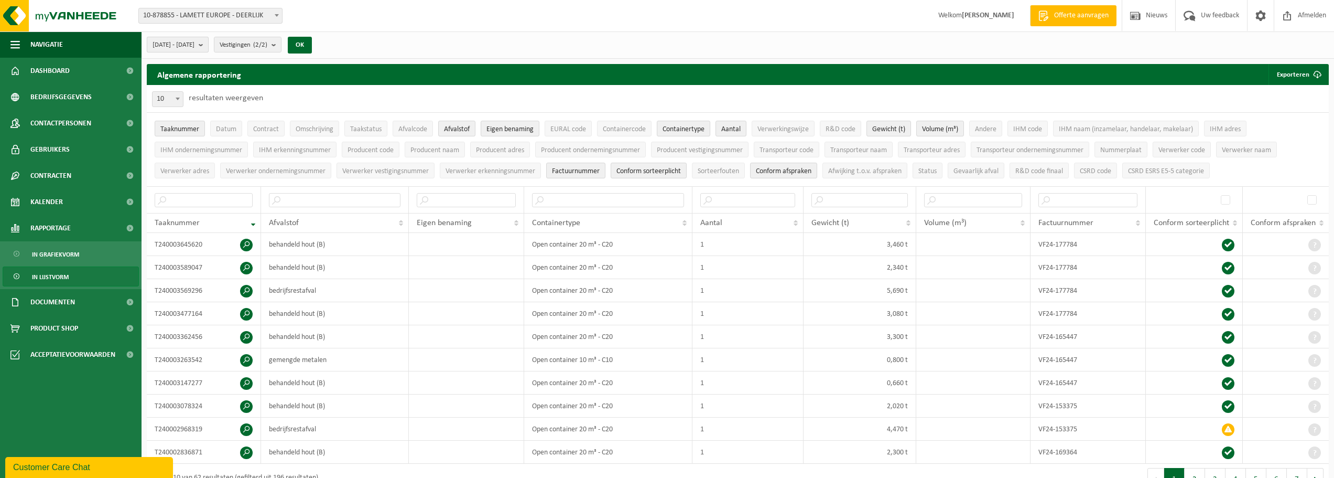
click at [208, 42] on b "submit" at bounding box center [203, 44] width 9 height 15
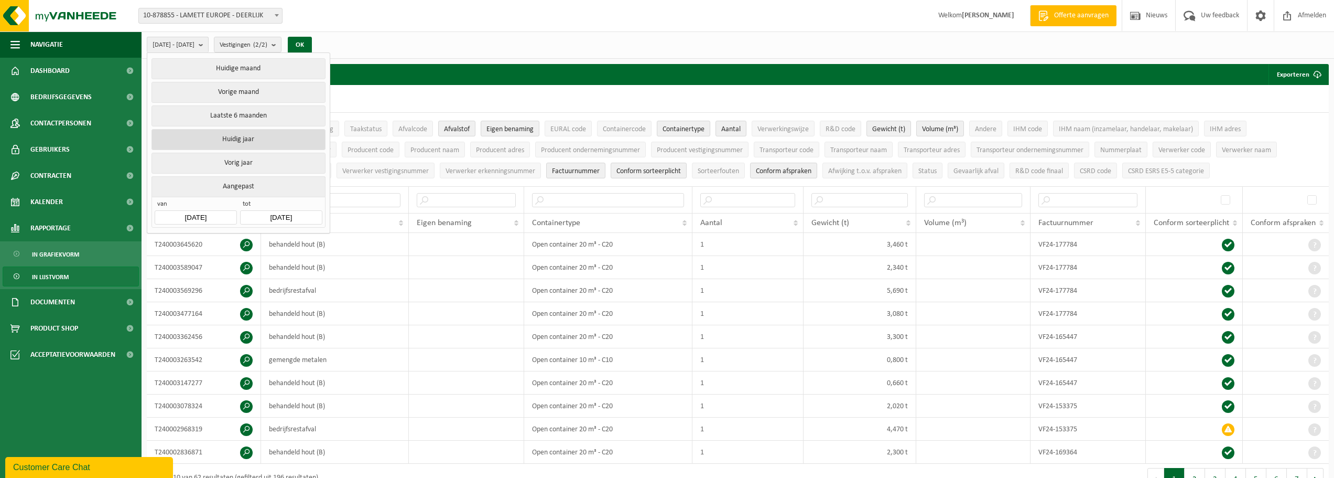
click at [242, 137] on button "Huidig jaar" at bounding box center [239, 139] width 174 height 21
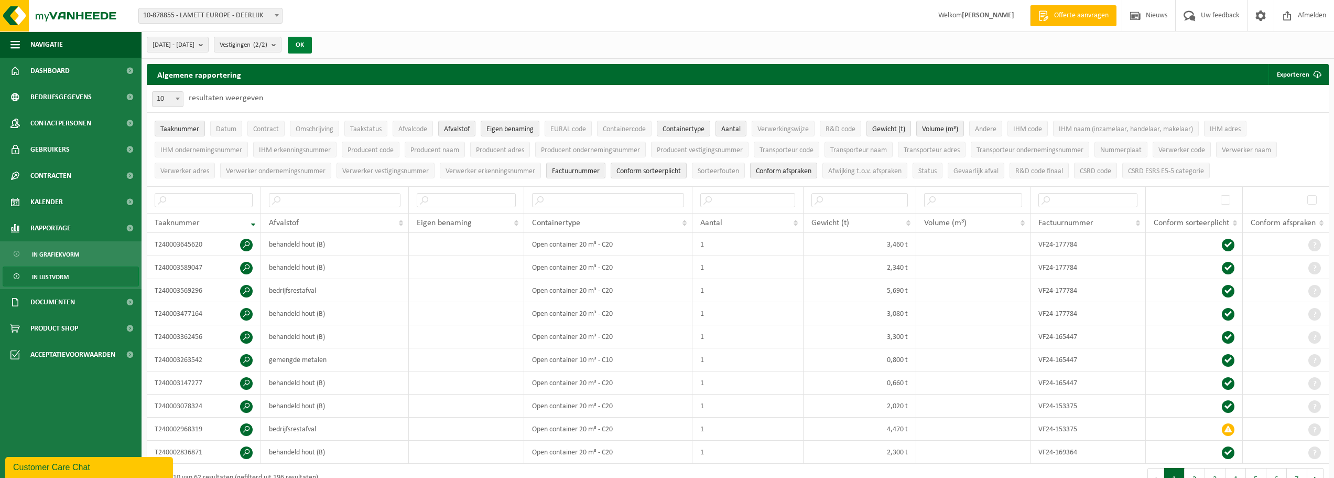
click at [312, 42] on button "OK" at bounding box center [300, 45] width 24 height 17
click at [463, 222] on span "Eigen benaming" at bounding box center [444, 223] width 55 height 8
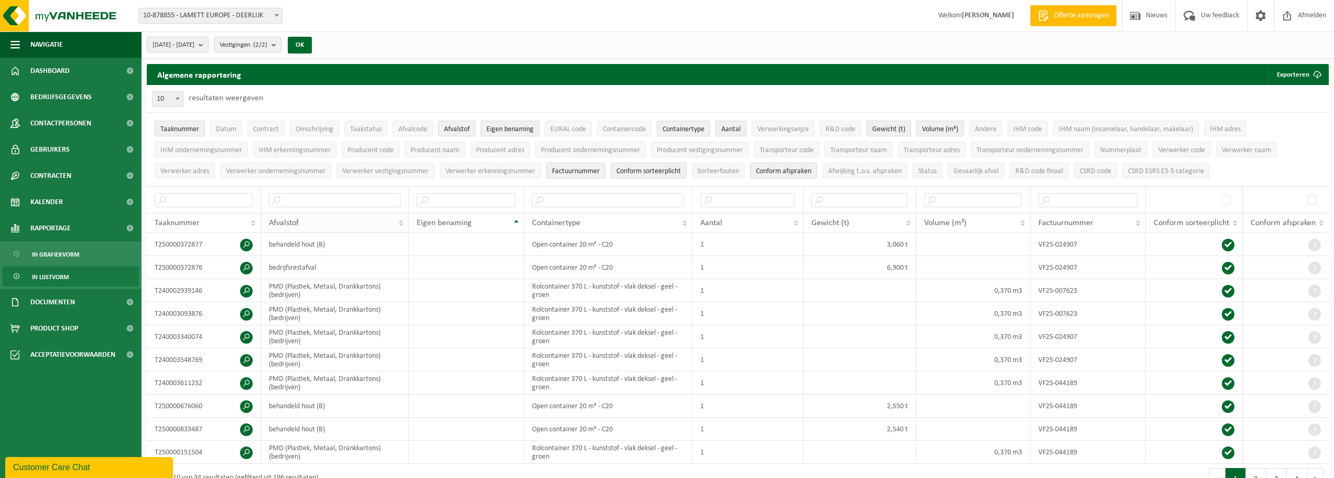
click at [341, 219] on div "Afvalstof" at bounding box center [332, 223] width 126 height 8
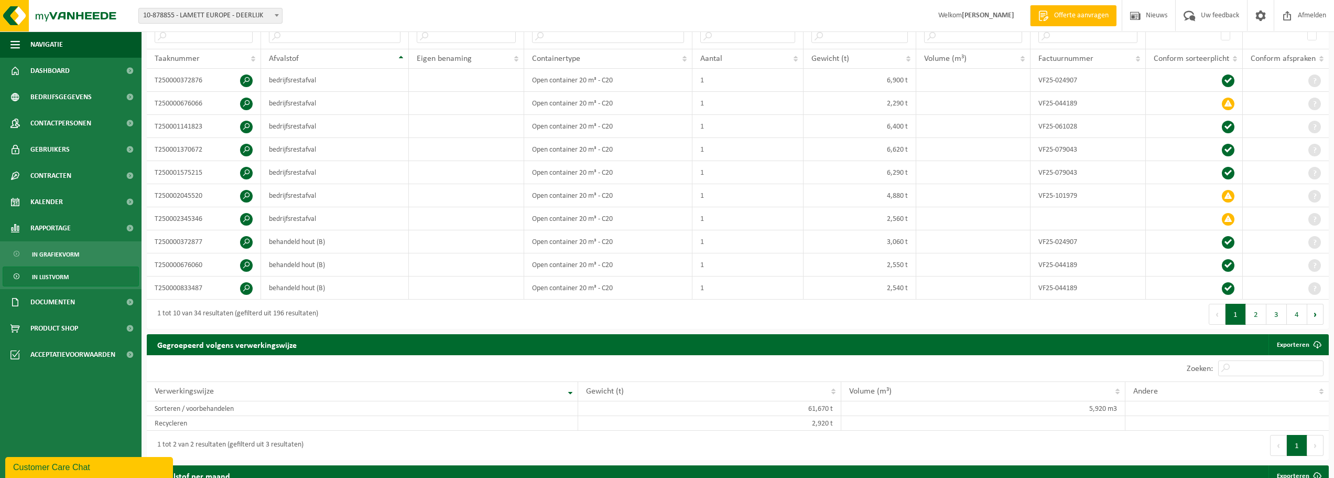
scroll to position [210, 0]
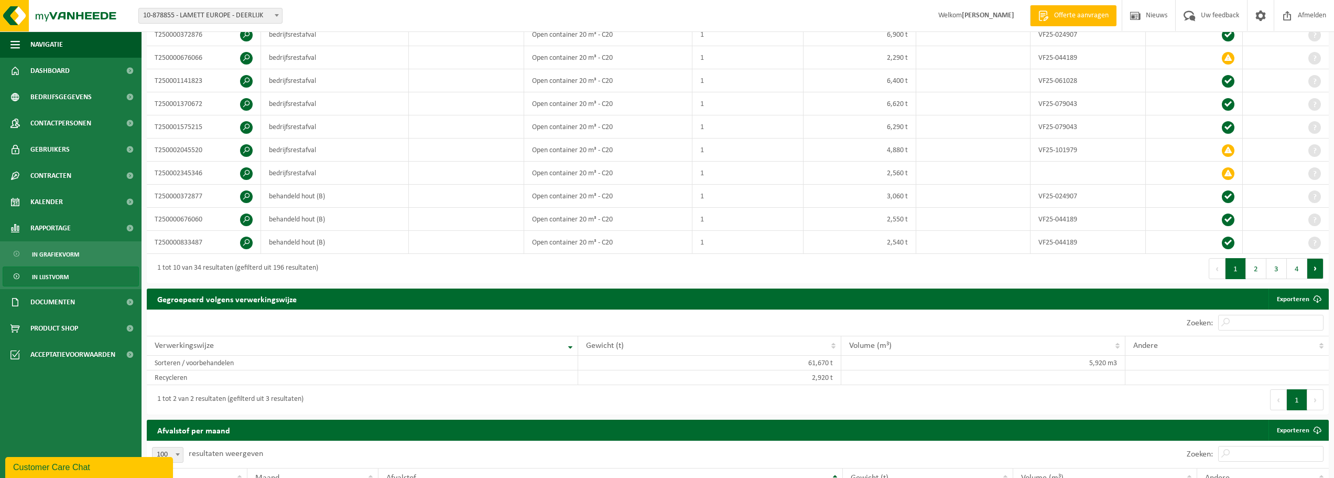
click at [797, 267] on button "Volgende" at bounding box center [1316, 268] width 16 height 21
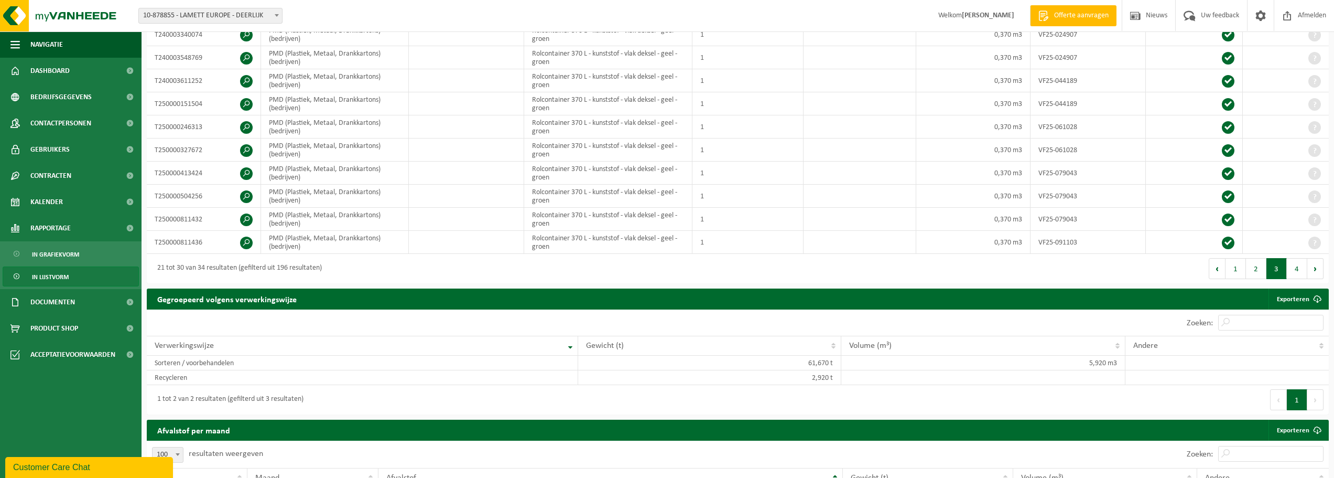
click at [797, 267] on button "Volgende" at bounding box center [1316, 268] width 16 height 21
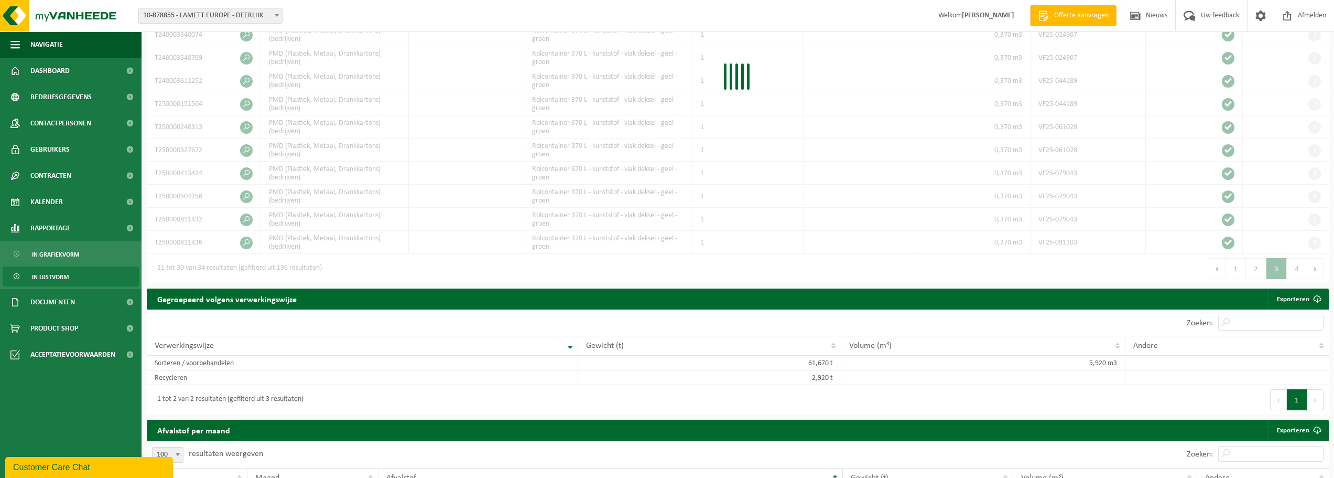
scroll to position [141, 0]
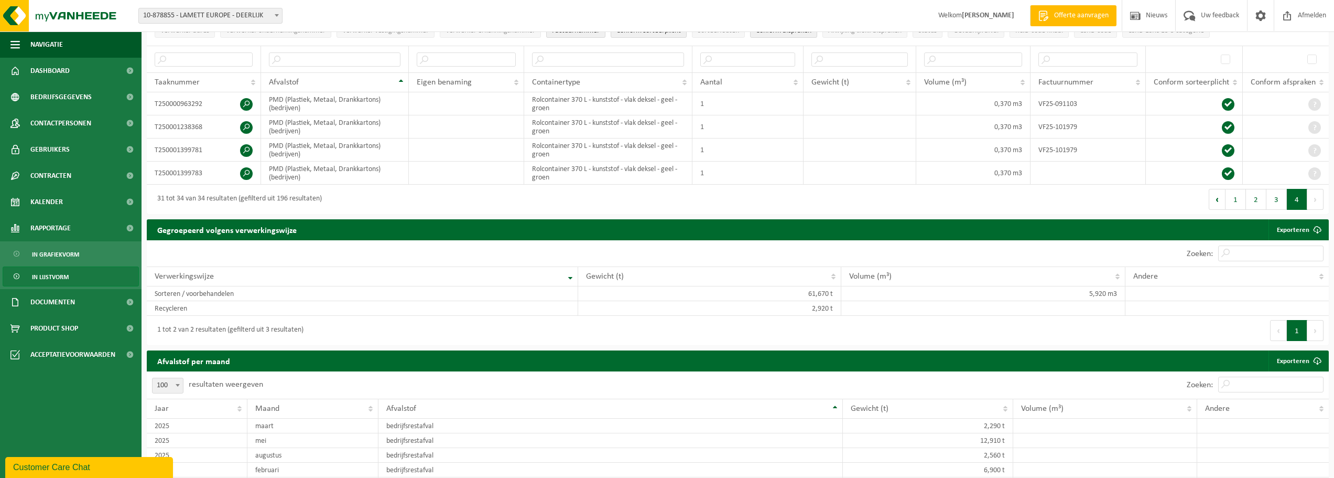
click at [797, 267] on th "Andere" at bounding box center [1227, 276] width 203 height 20
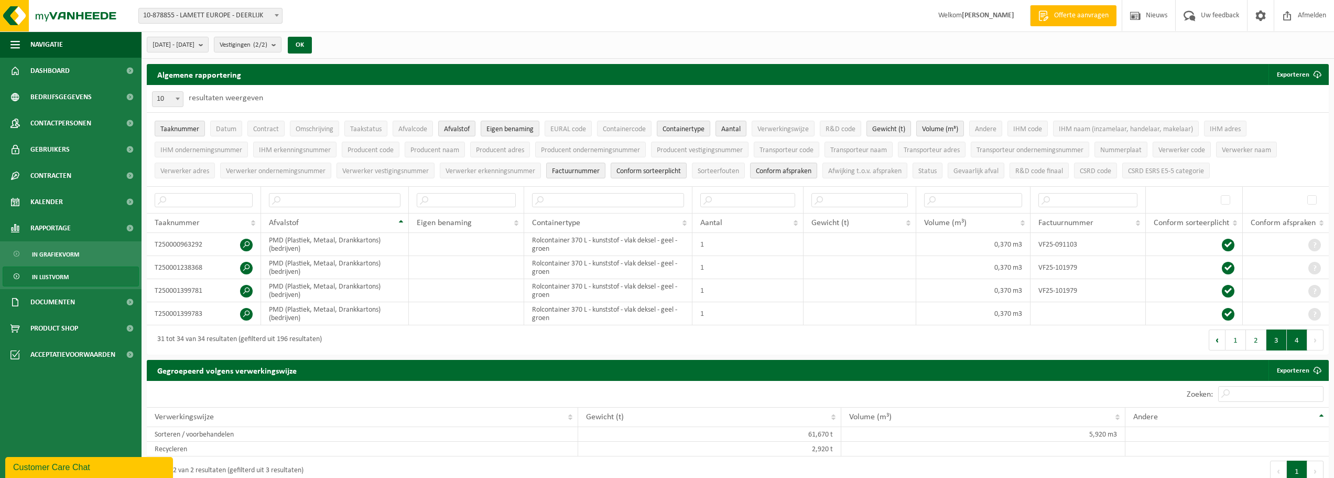
click at [797, 341] on button "3" at bounding box center [1277, 339] width 20 height 21
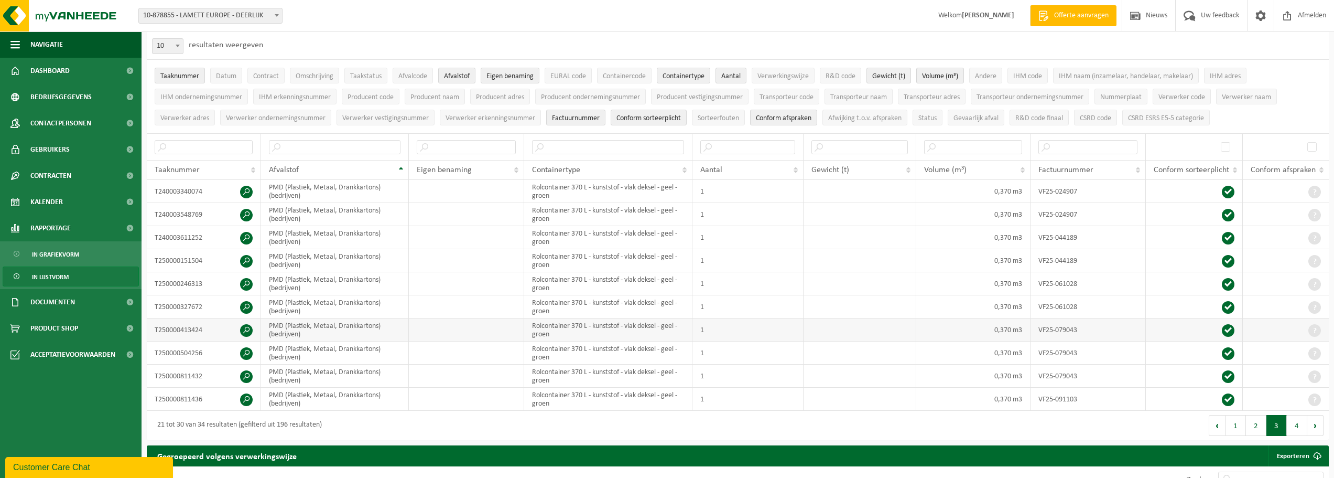
scroll to position [114, 0]
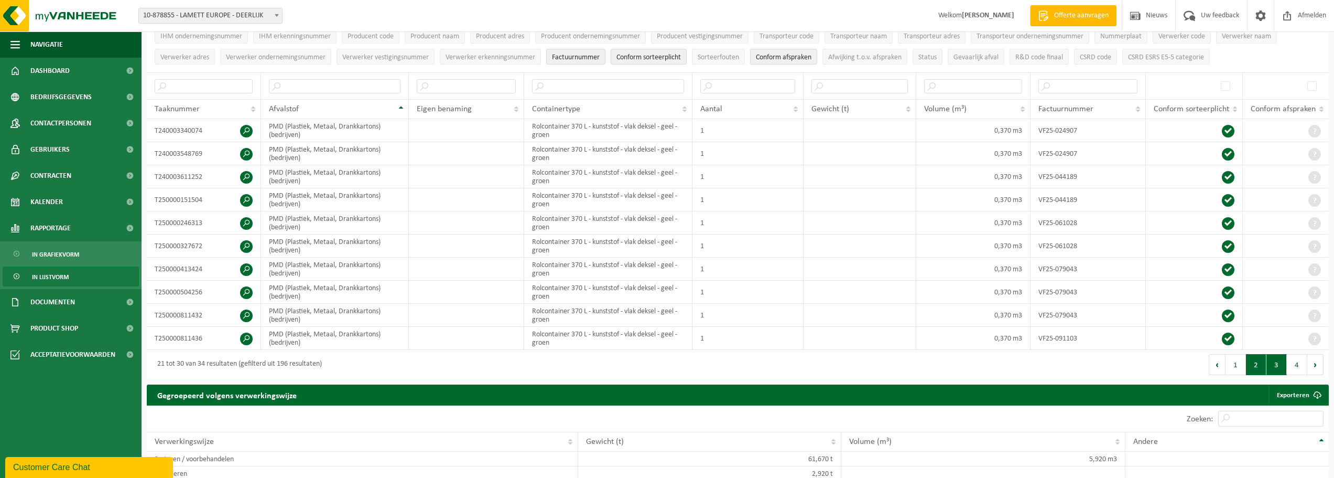
click at [797, 356] on button "2" at bounding box center [1256, 364] width 20 height 21
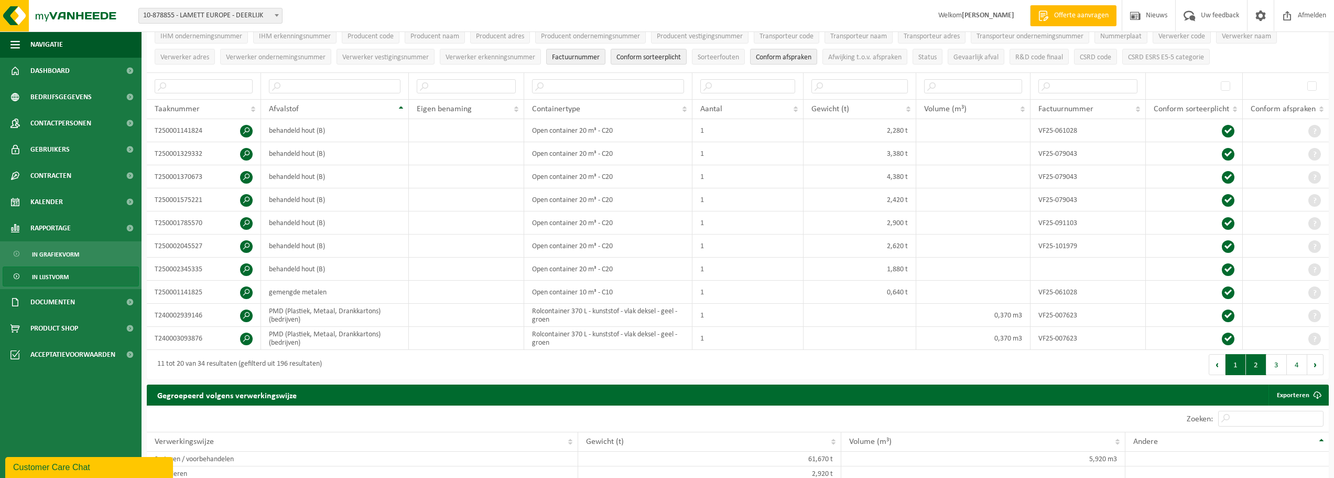
click at [797, 356] on button "1" at bounding box center [1236, 364] width 20 height 21
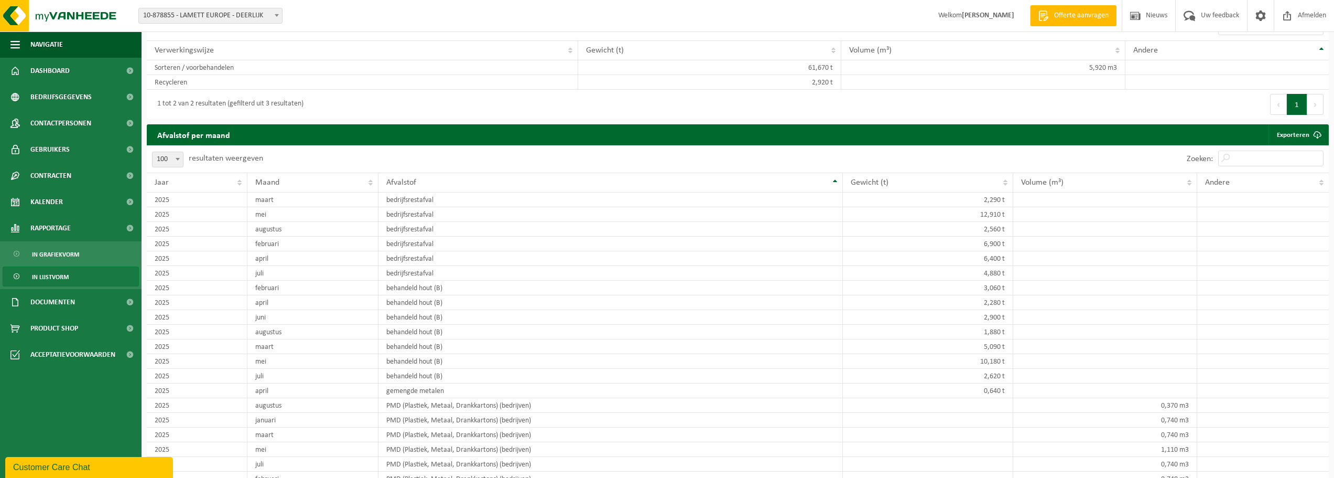
scroll to position [472, 0]
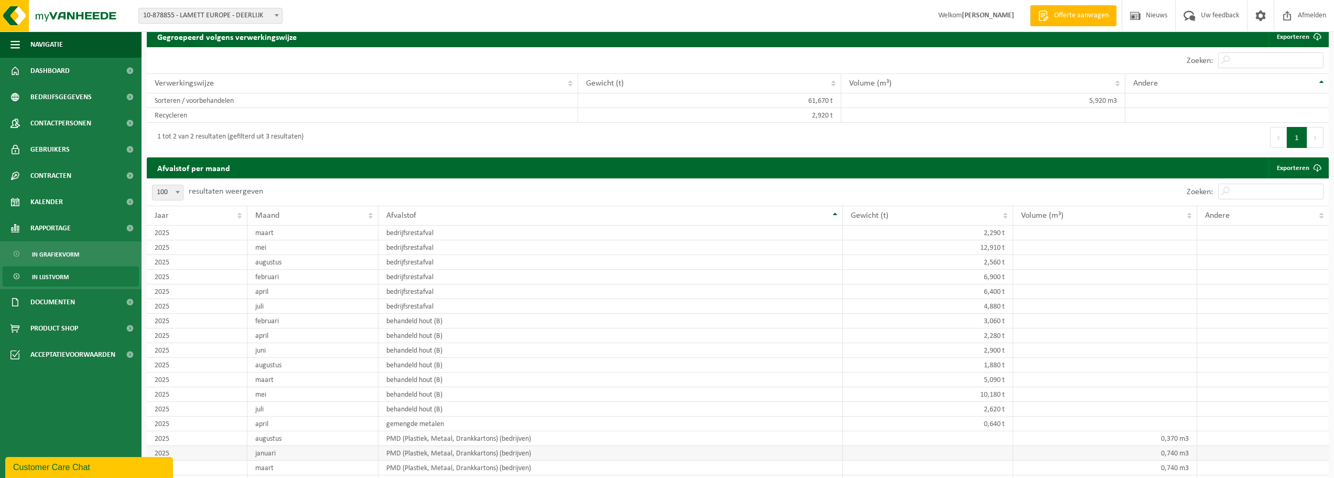
click at [750, 356] on td "PMD (Plastiek, Metaal, Drankkartons) (bedrijven)" at bounding box center [611, 453] width 465 height 15
